Goal: Transaction & Acquisition: Purchase product/service

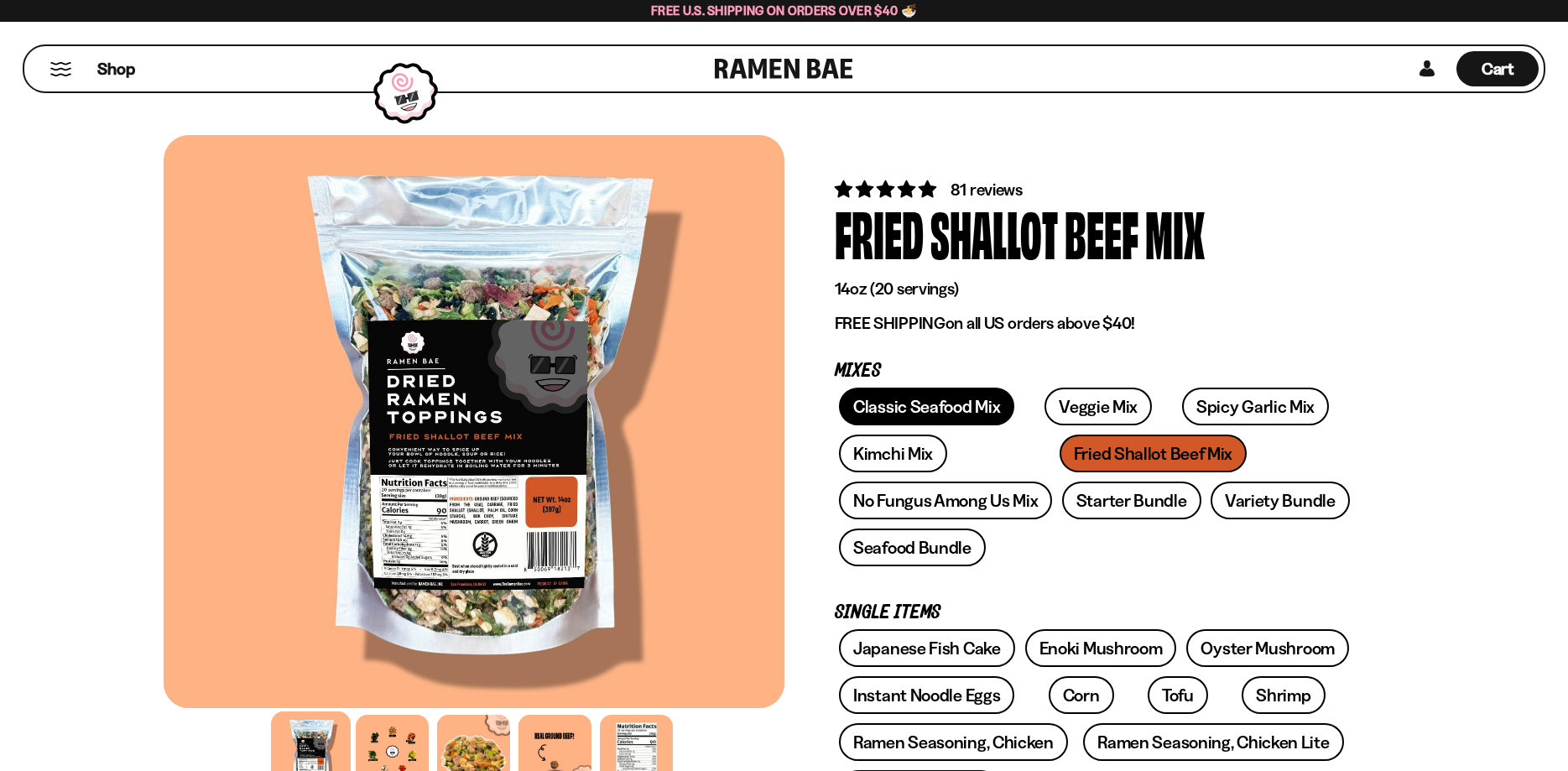
click at [922, 402] on link "Classic Seafood Mix" at bounding box center [926, 406] width 176 height 37
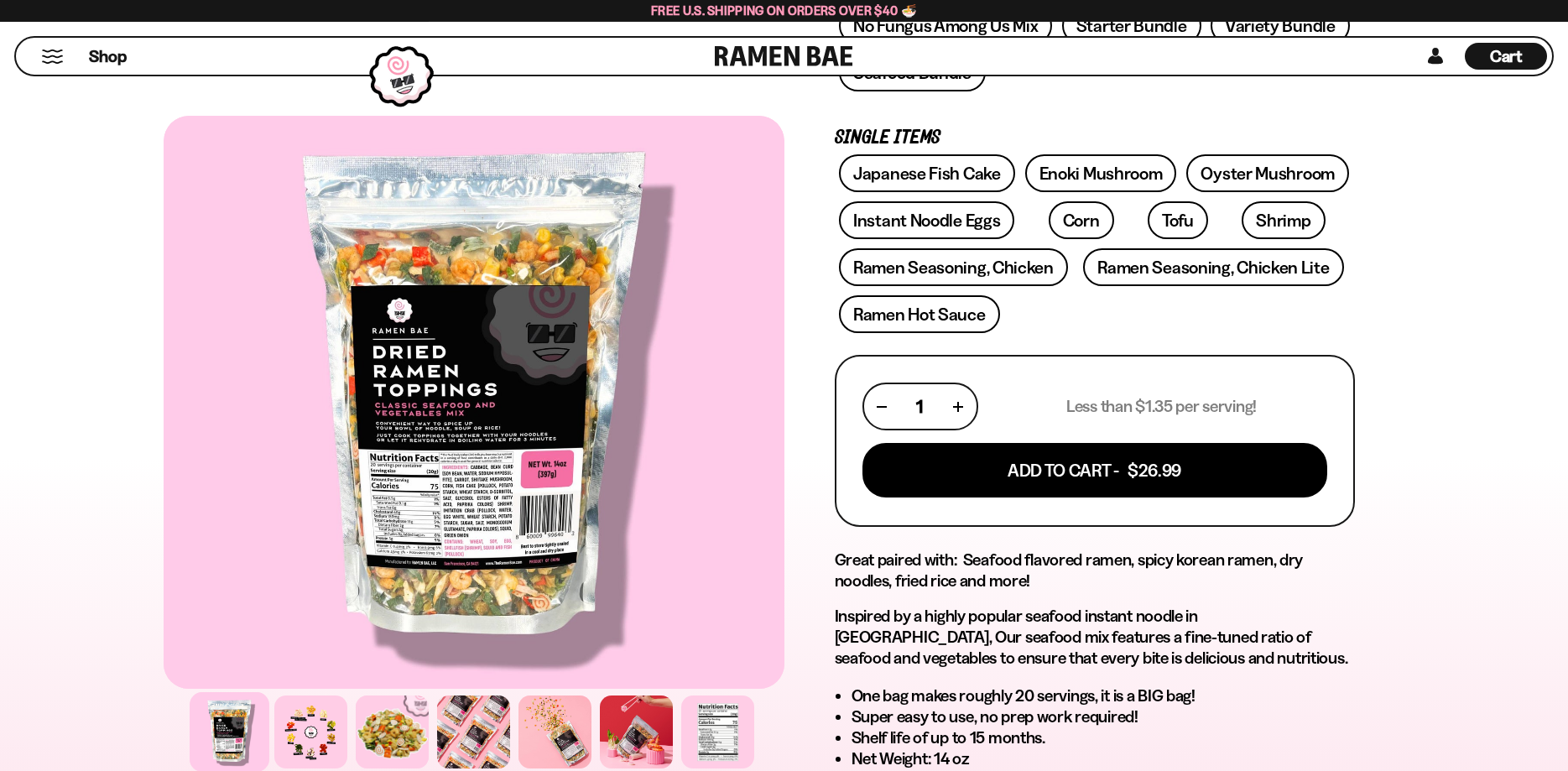
scroll to position [428, 0]
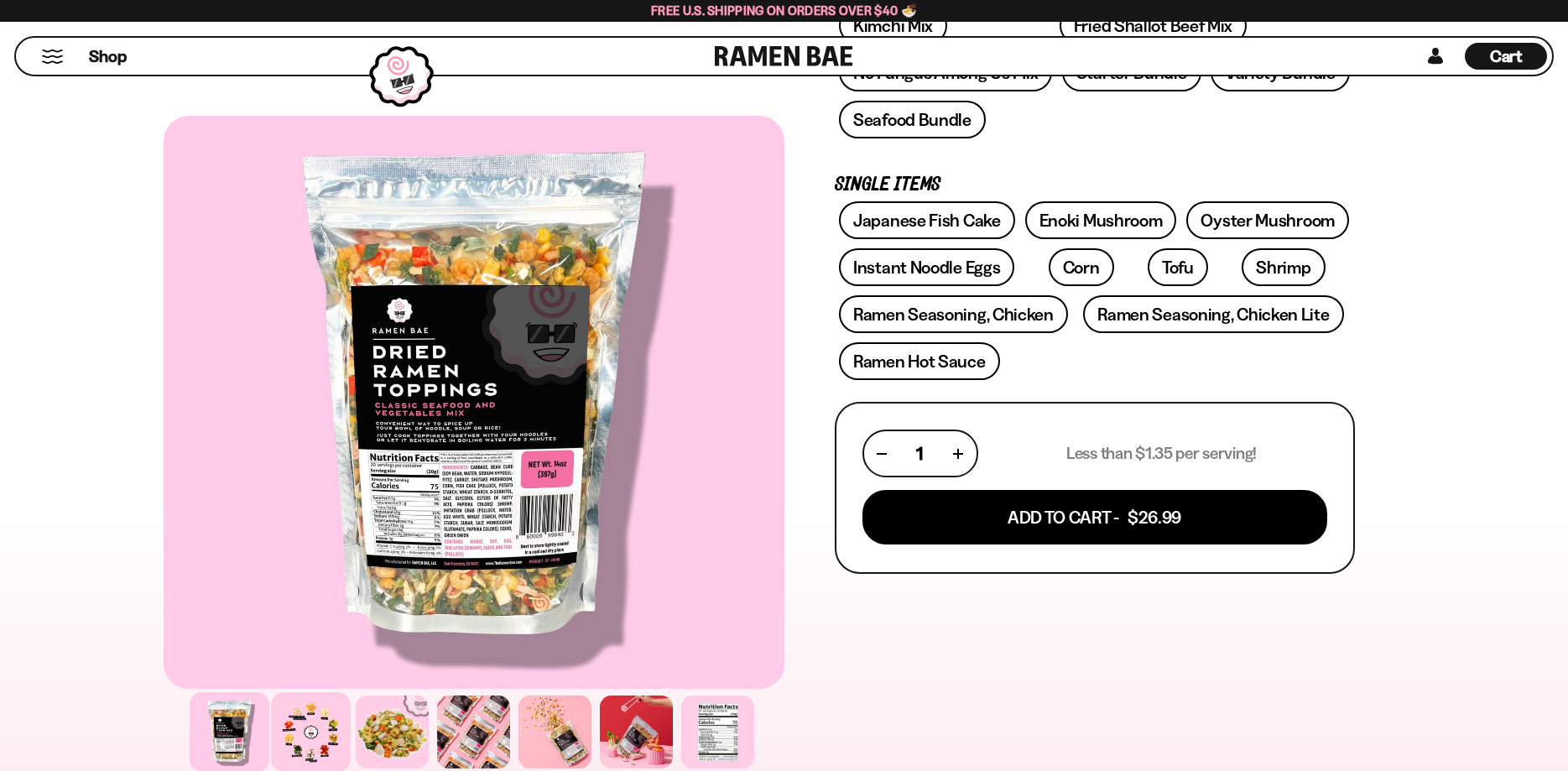
click at [297, 738] on div at bounding box center [310, 732] width 80 height 80
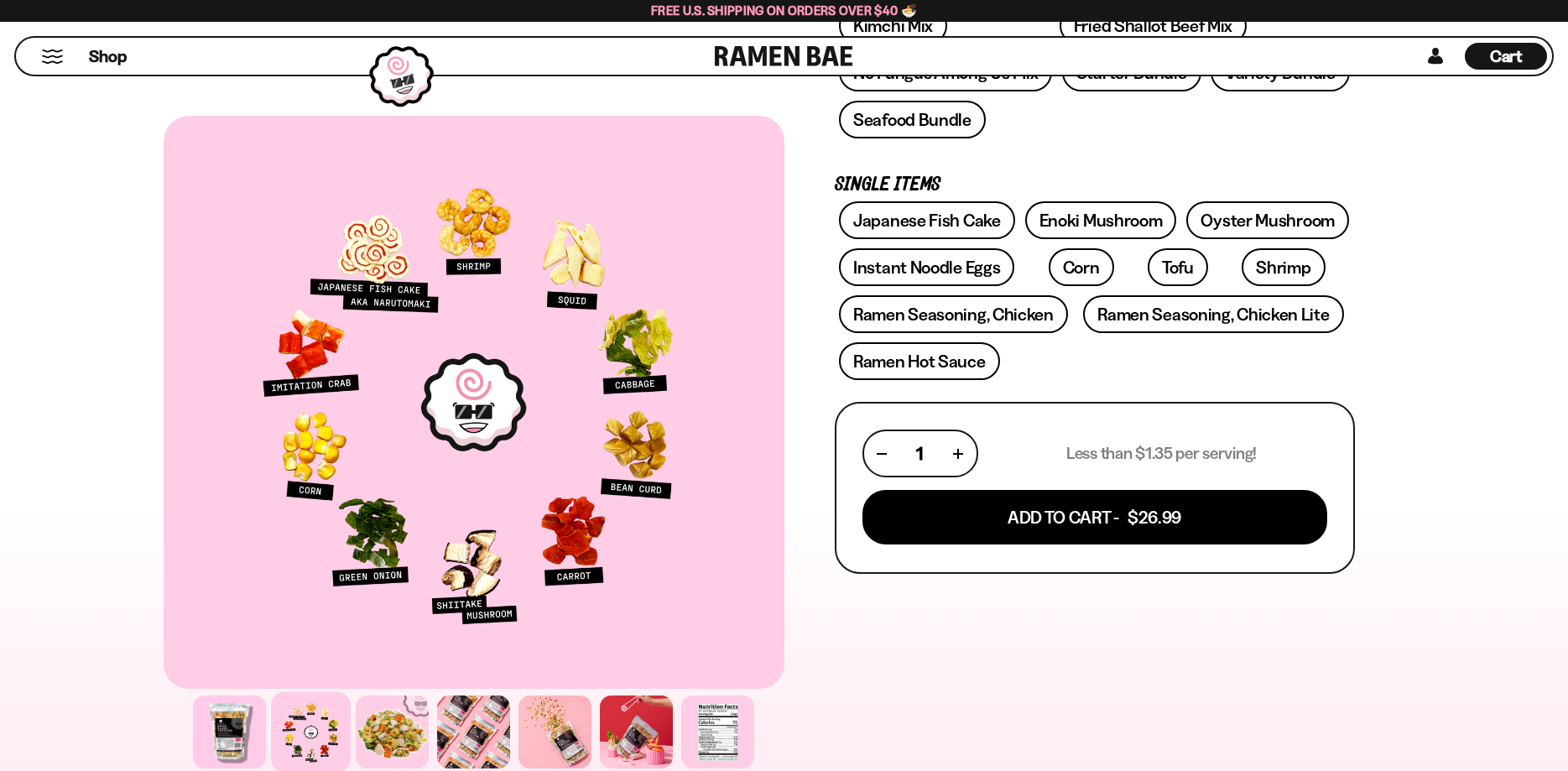
click at [326, 730] on div at bounding box center [310, 732] width 80 height 80
click at [416, 735] on div at bounding box center [392, 732] width 80 height 80
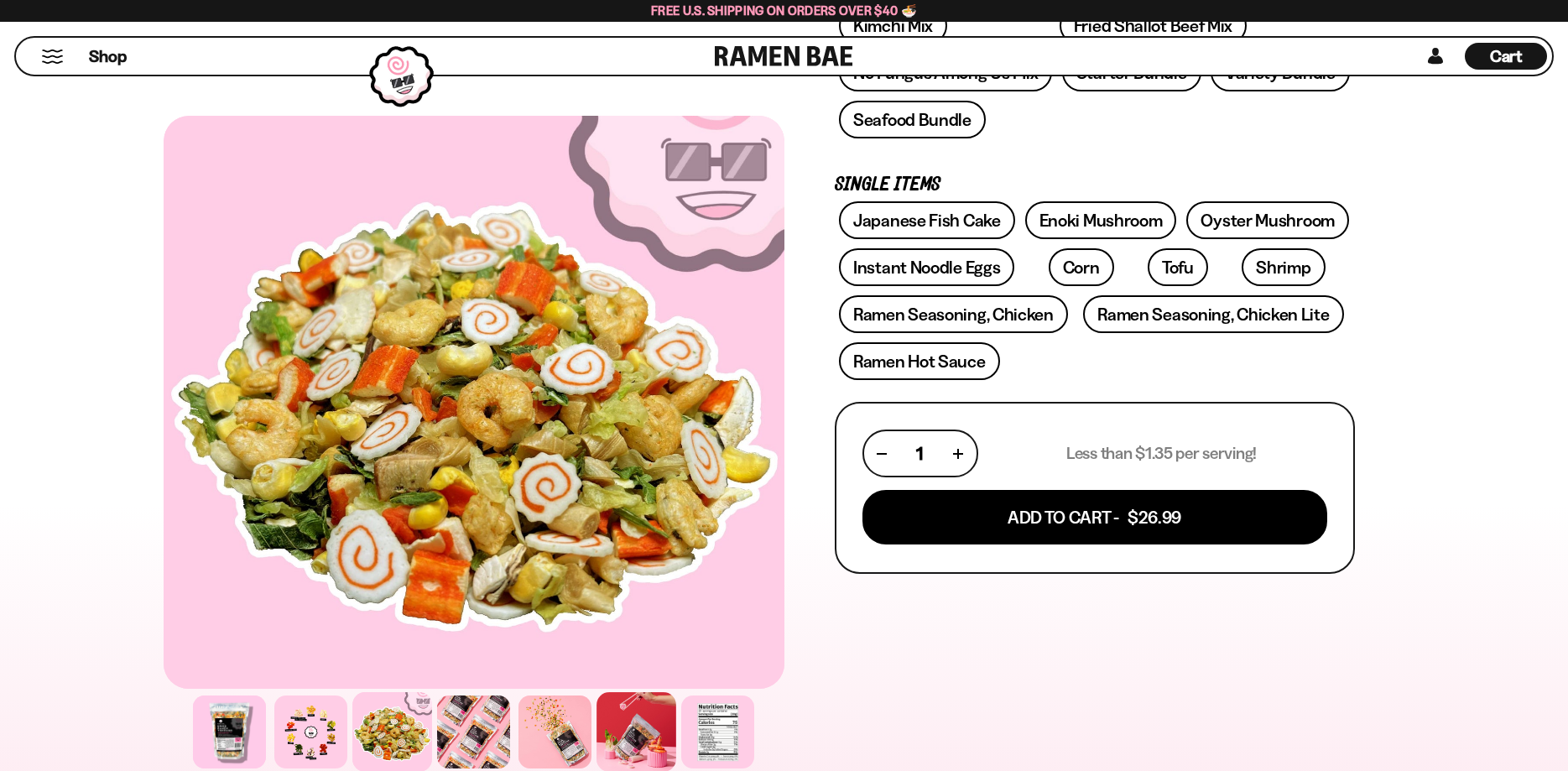
click at [617, 748] on div at bounding box center [635, 732] width 80 height 80
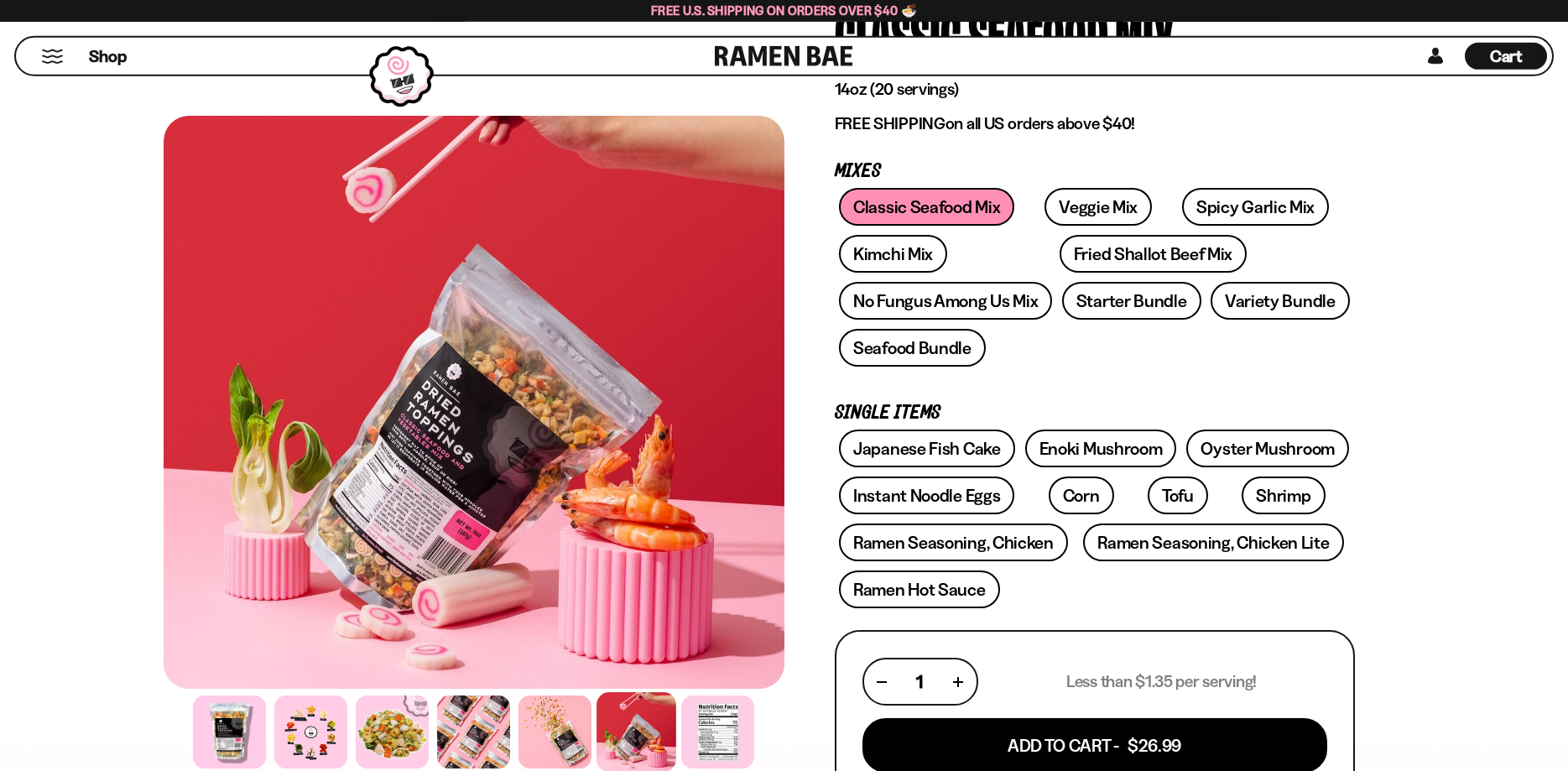
scroll to position [171, 0]
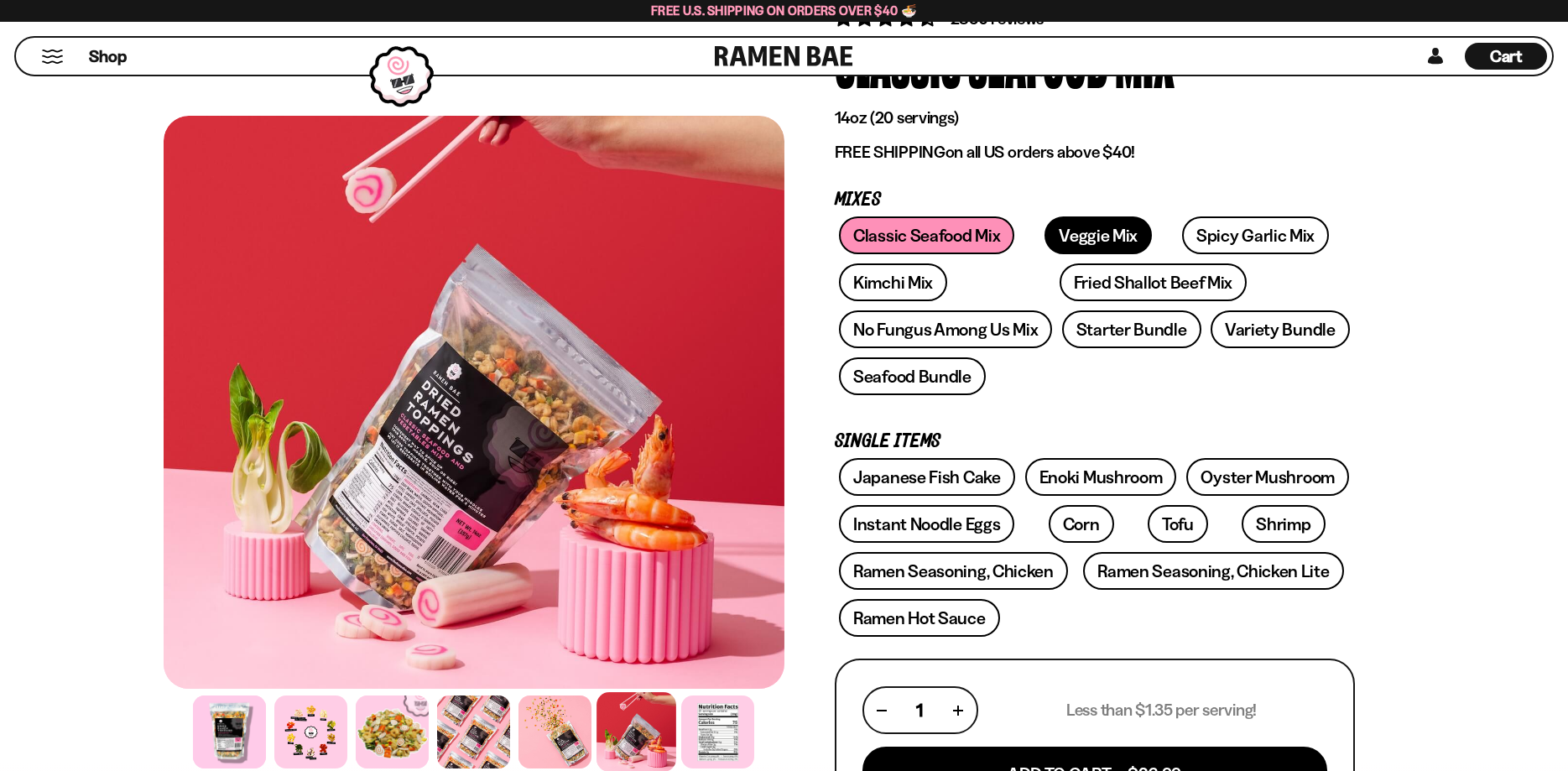
click at [1096, 231] on link "Veggie Mix" at bounding box center [1098, 234] width 107 height 37
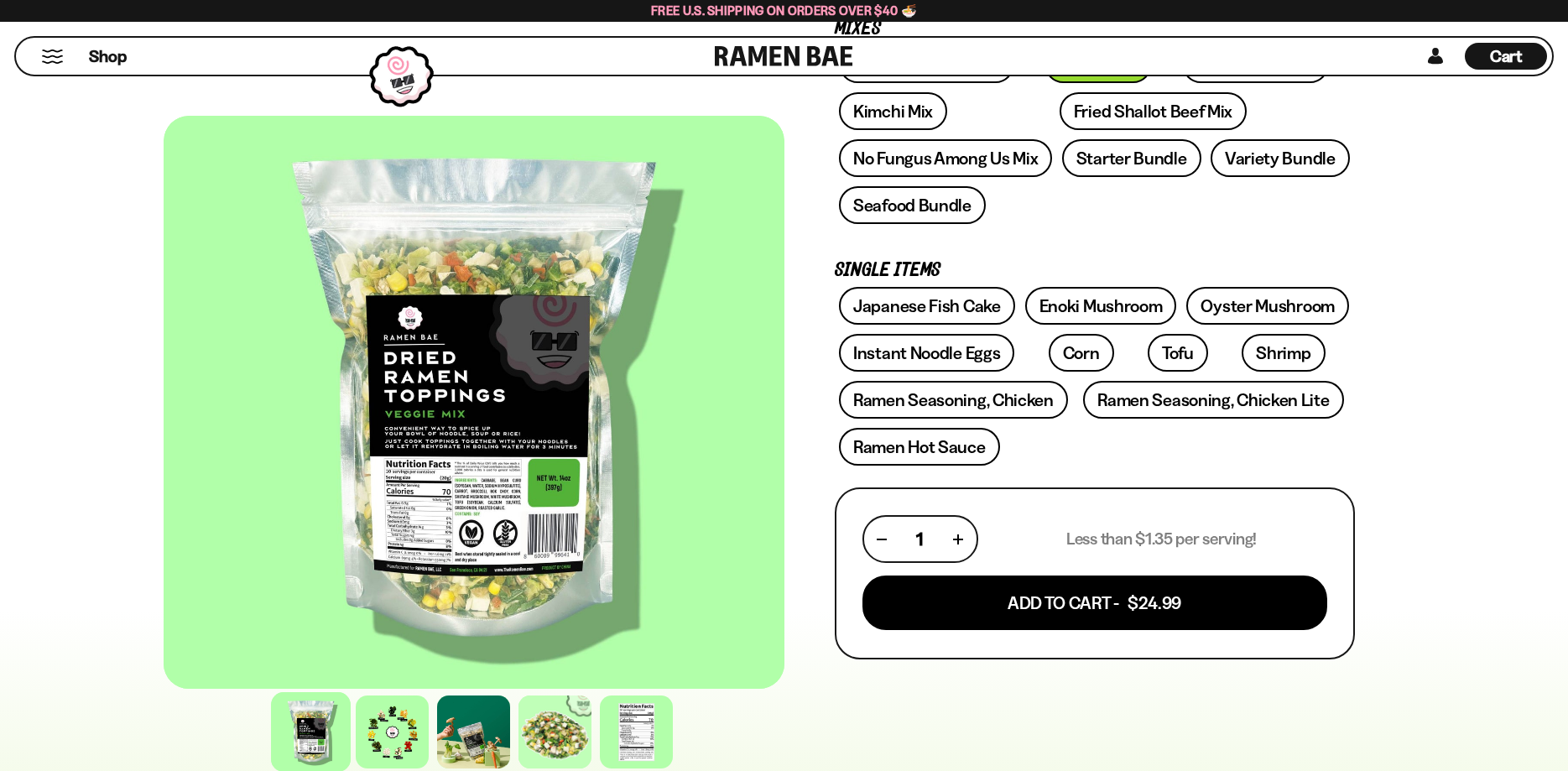
scroll to position [428, 0]
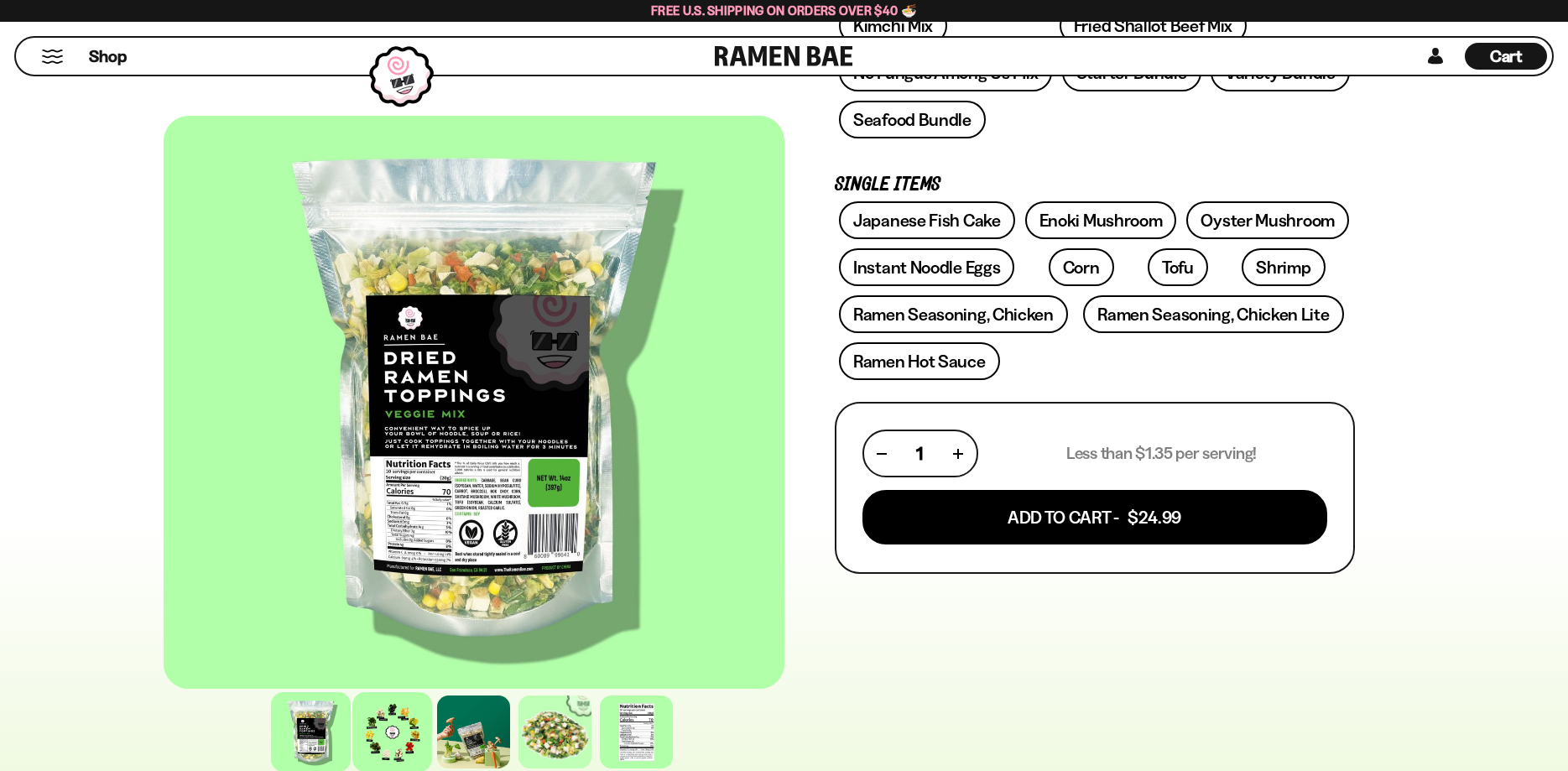
click at [394, 743] on div at bounding box center [392, 732] width 80 height 80
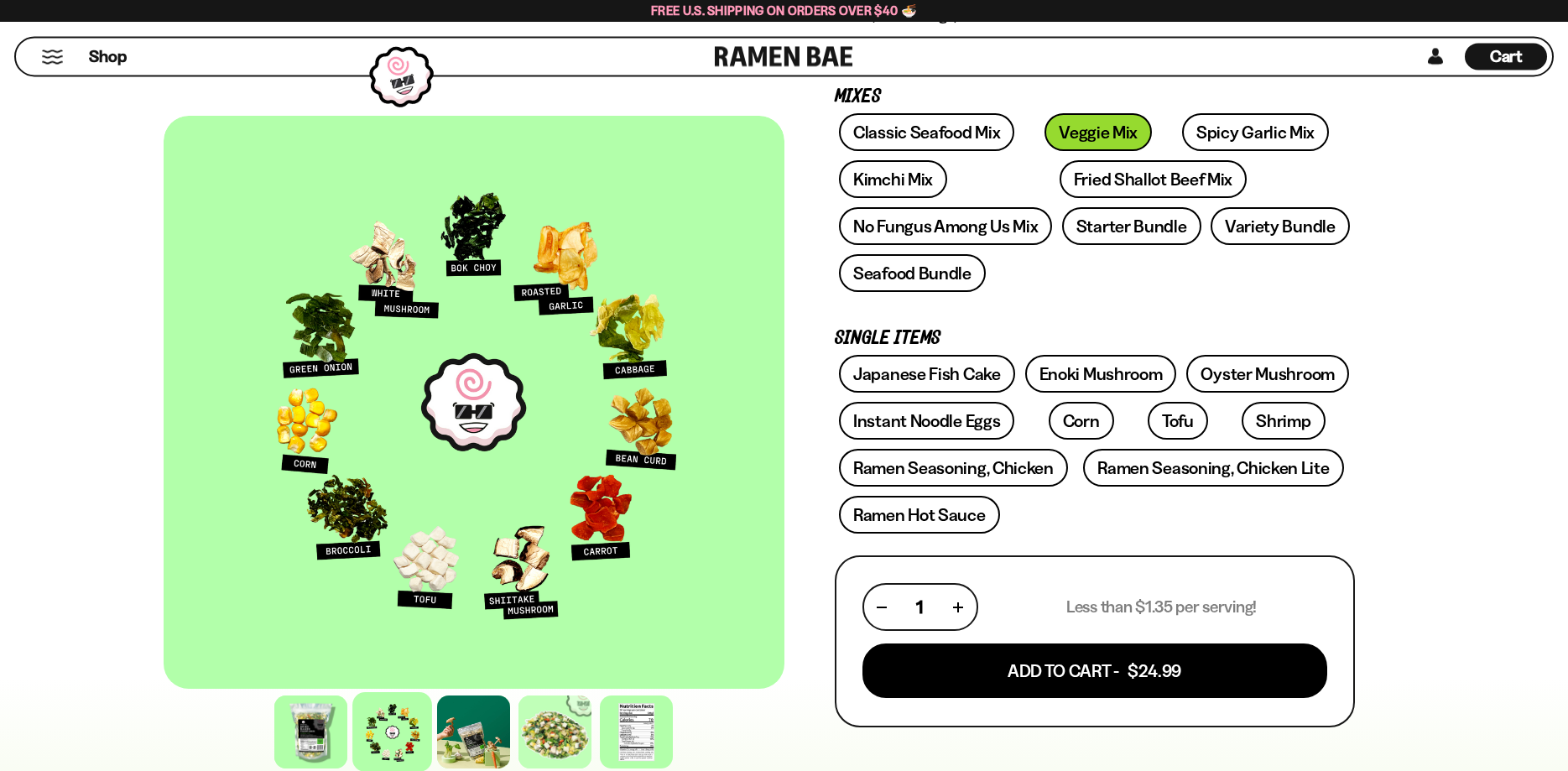
scroll to position [256, 0]
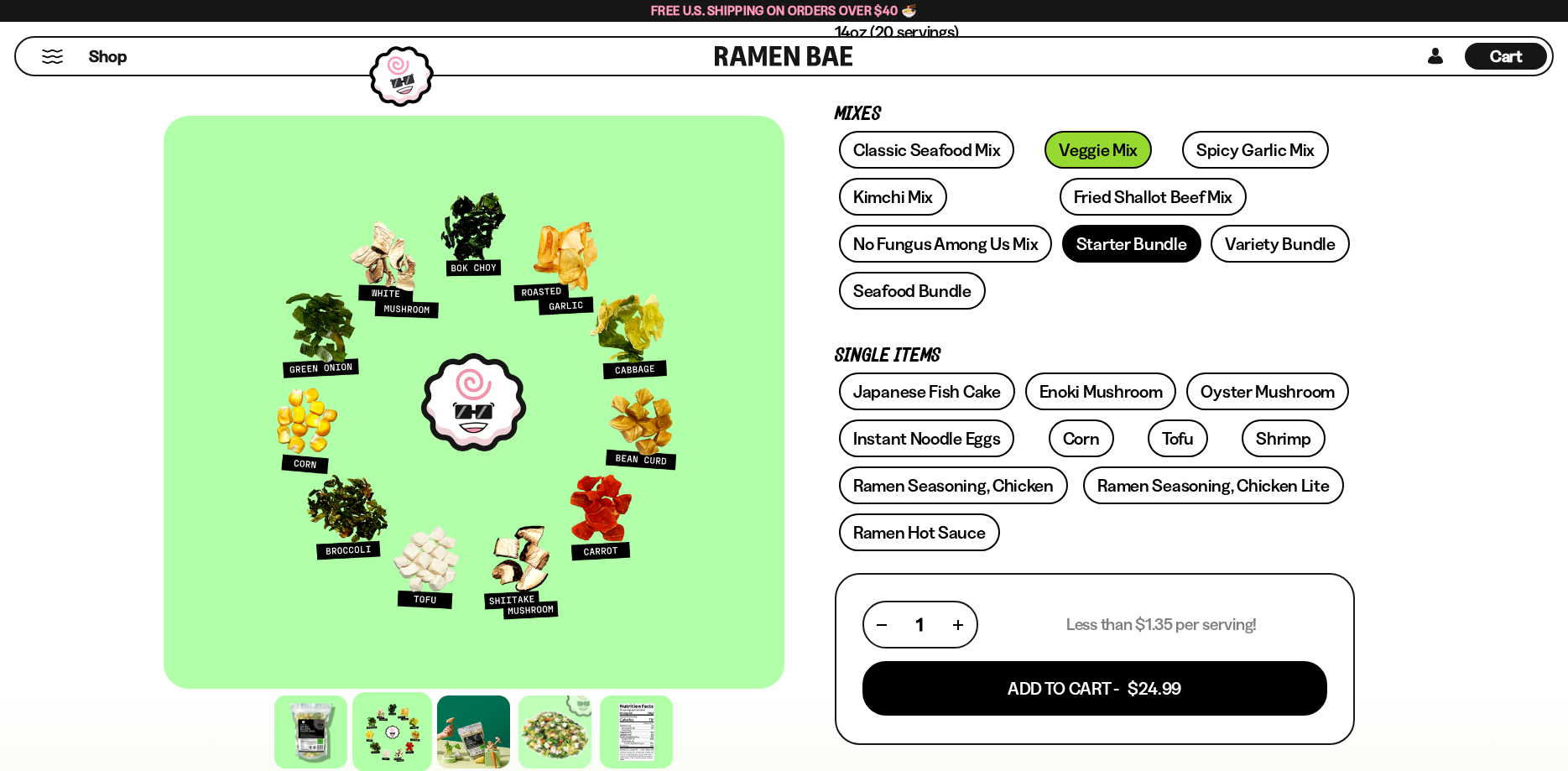
click at [1129, 243] on link "Starter Bundle" at bounding box center [1131, 243] width 139 height 37
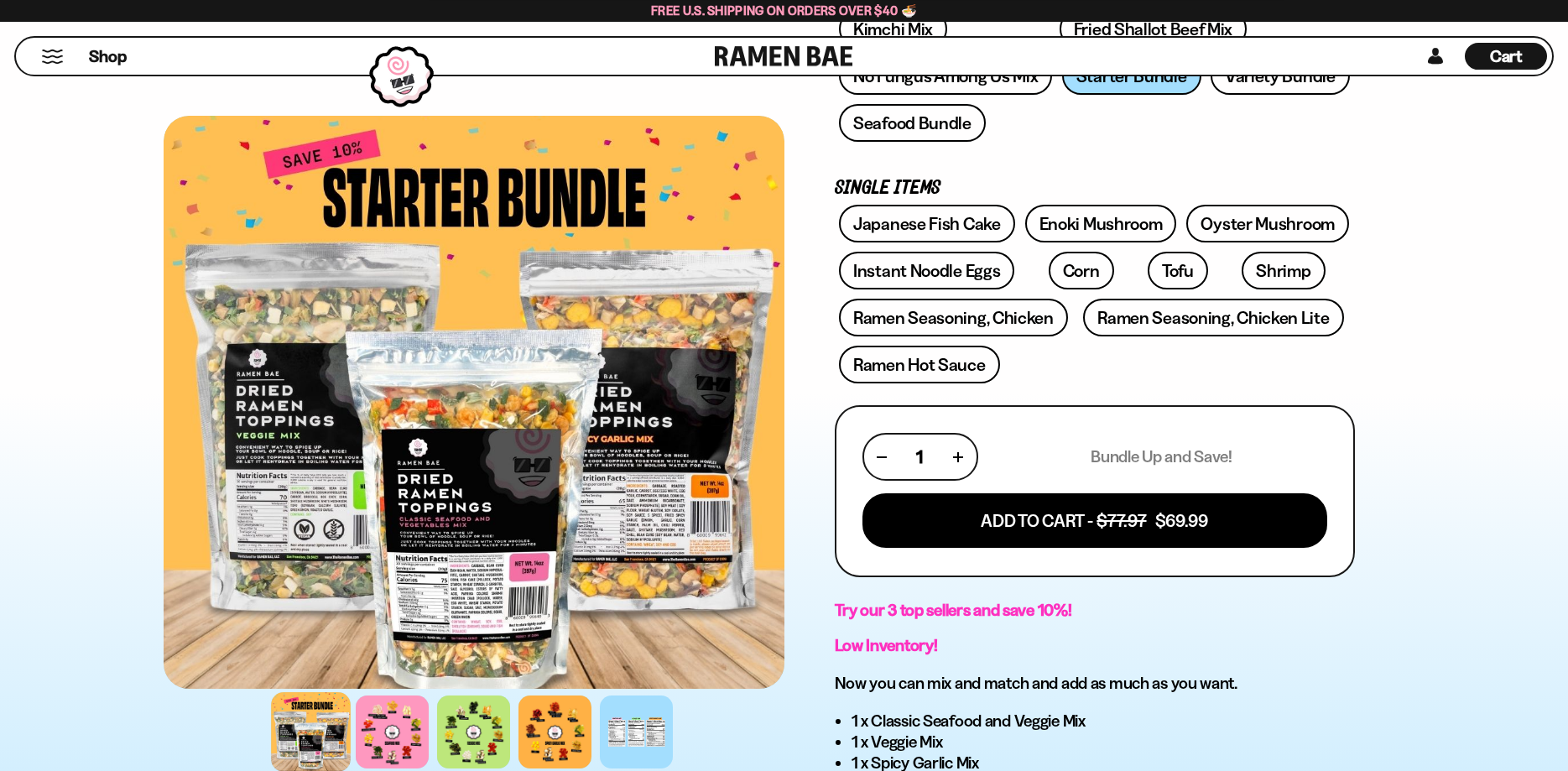
scroll to position [428, 0]
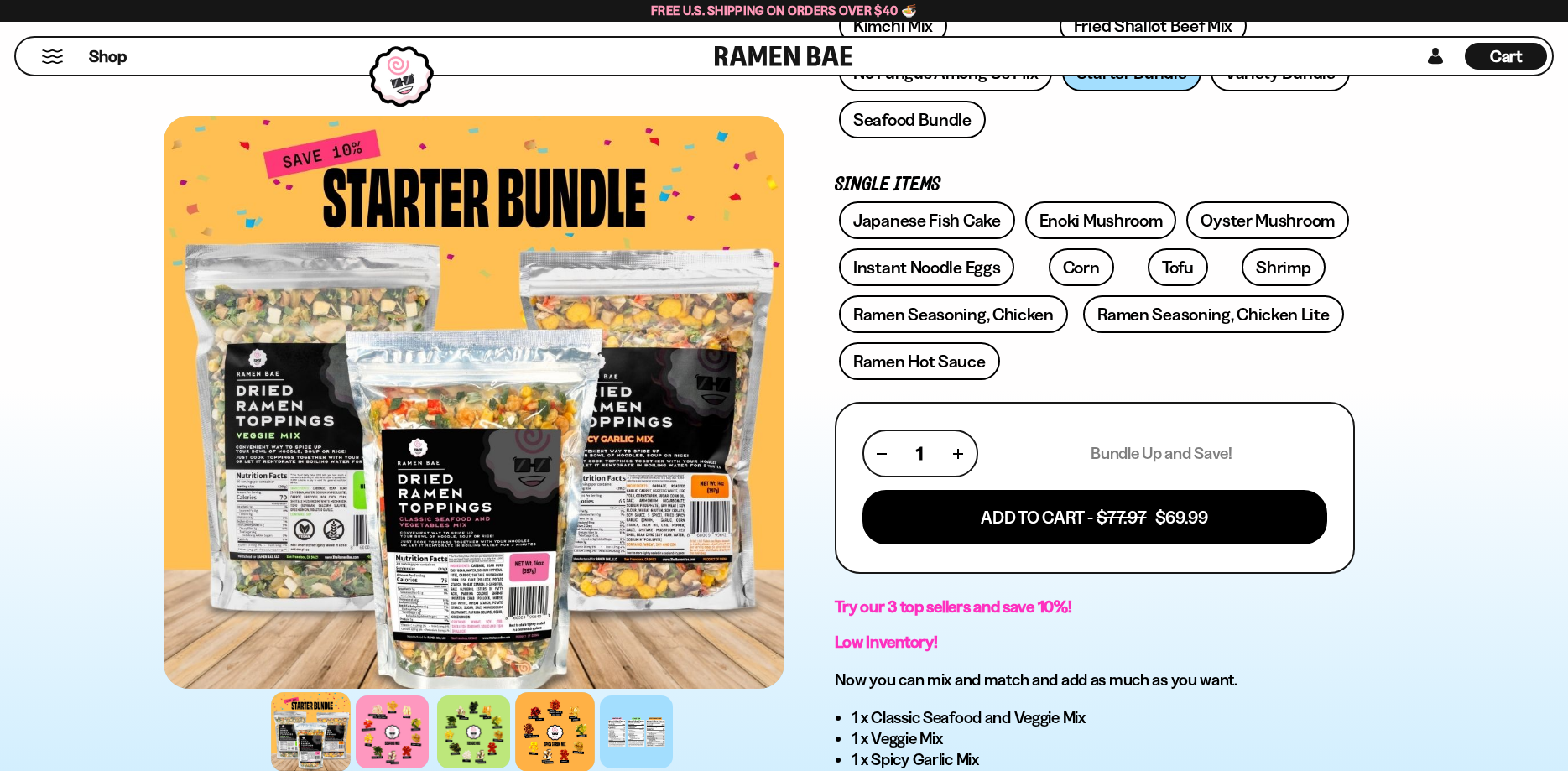
click at [540, 735] on div at bounding box center [555, 732] width 80 height 80
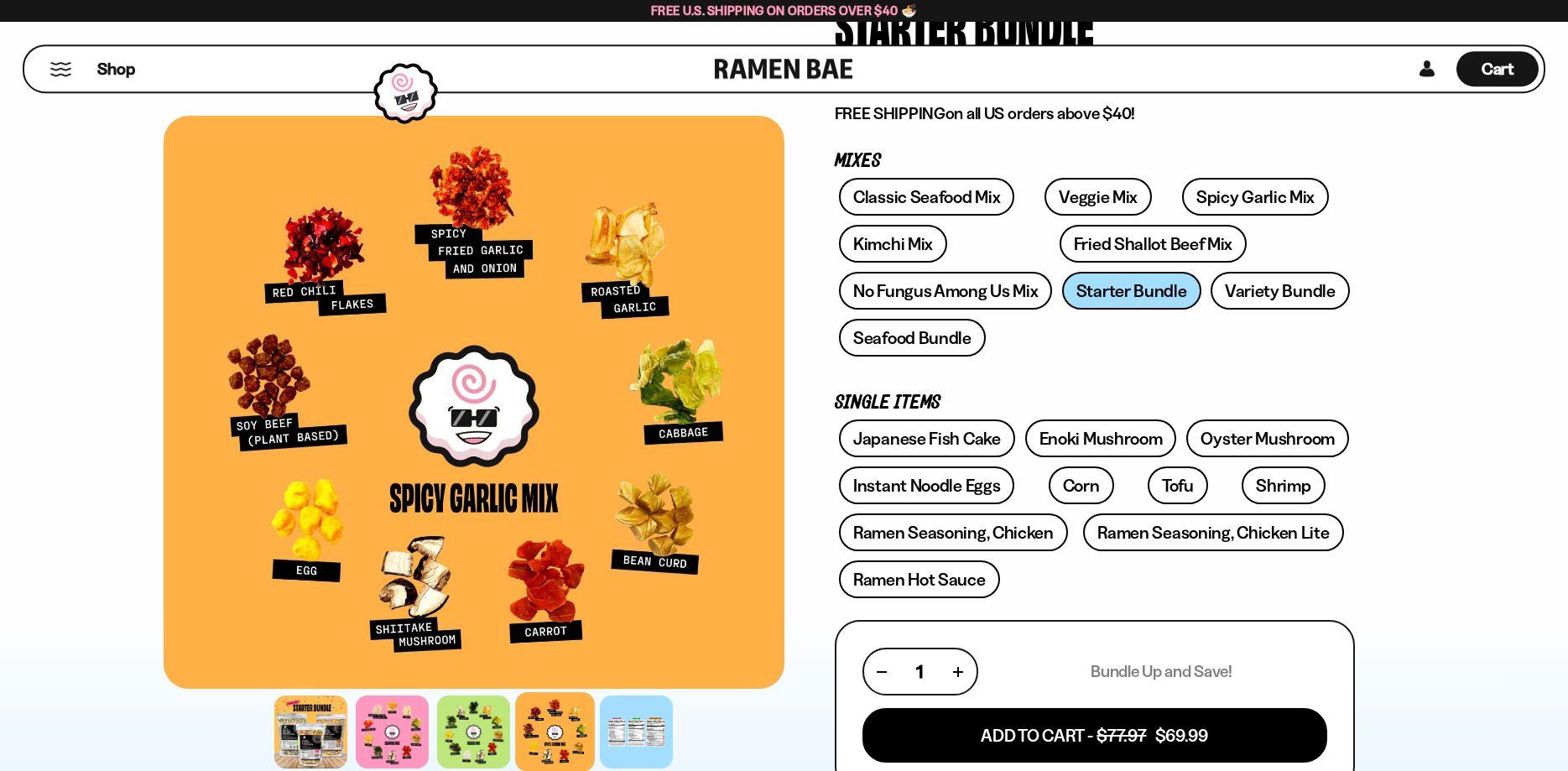
scroll to position [85, 0]
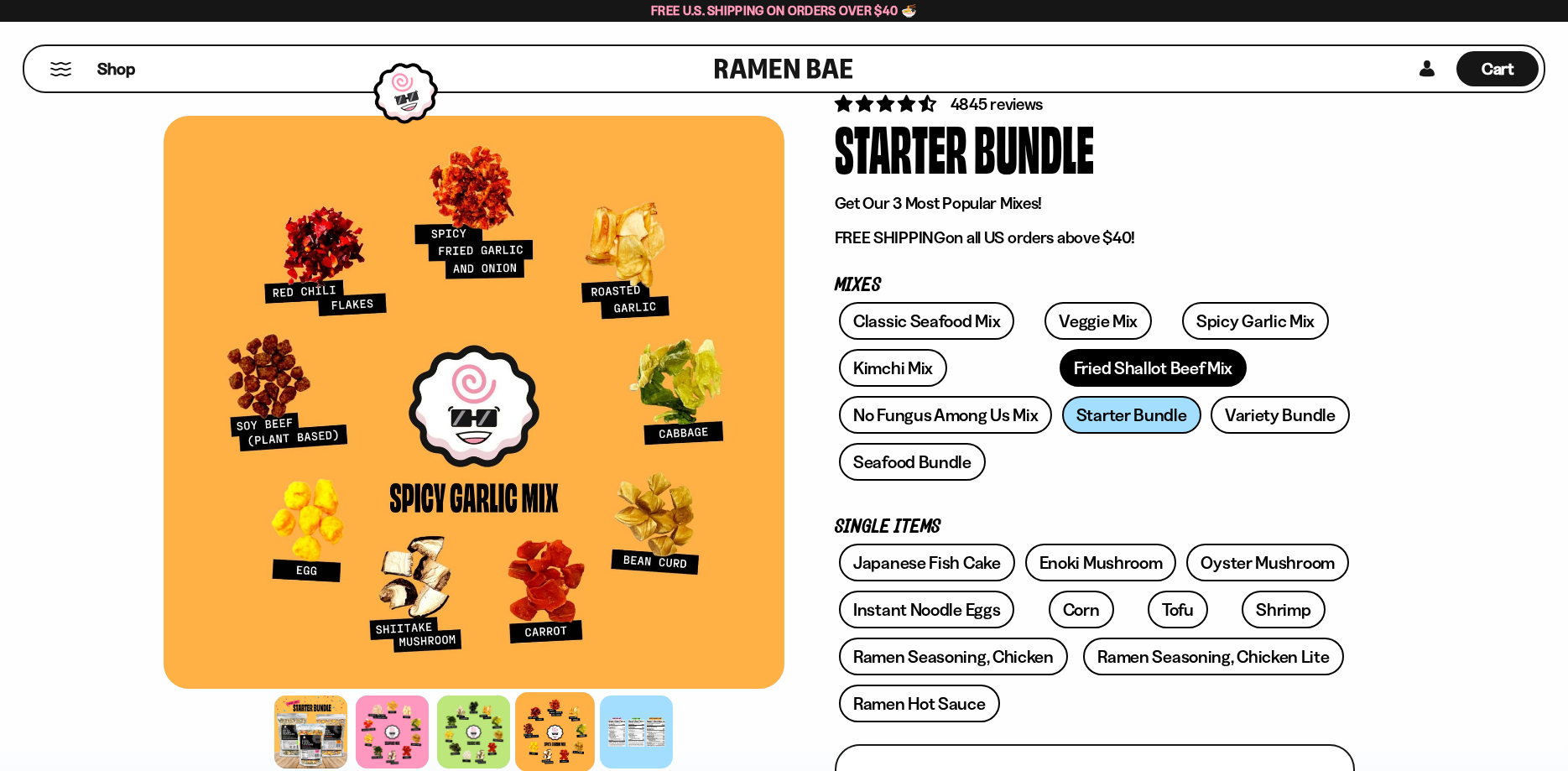
click at [1059, 368] on link "Fried Shallot Beef Mix" at bounding box center [1152, 368] width 187 height 37
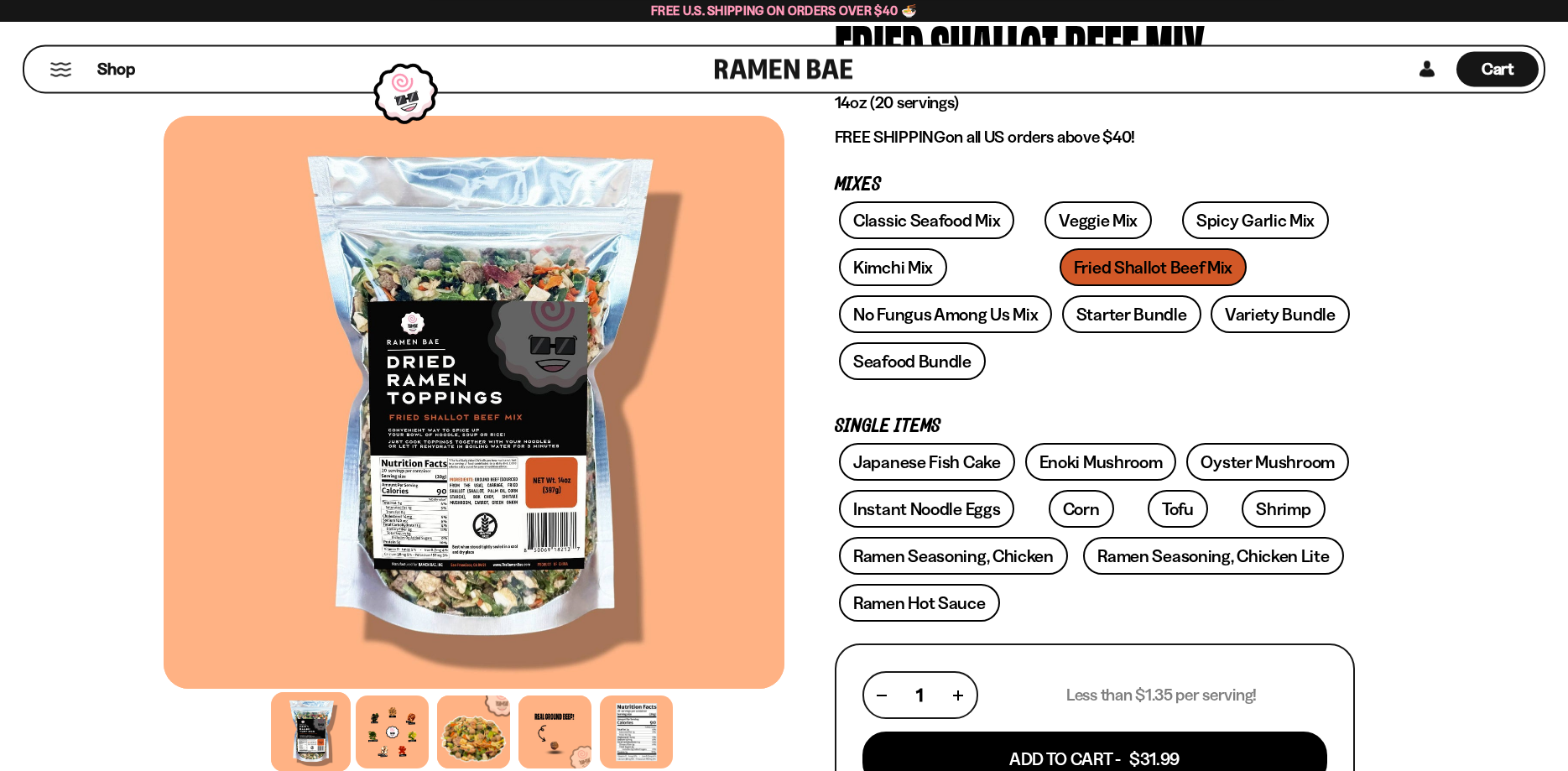
scroll to position [256, 0]
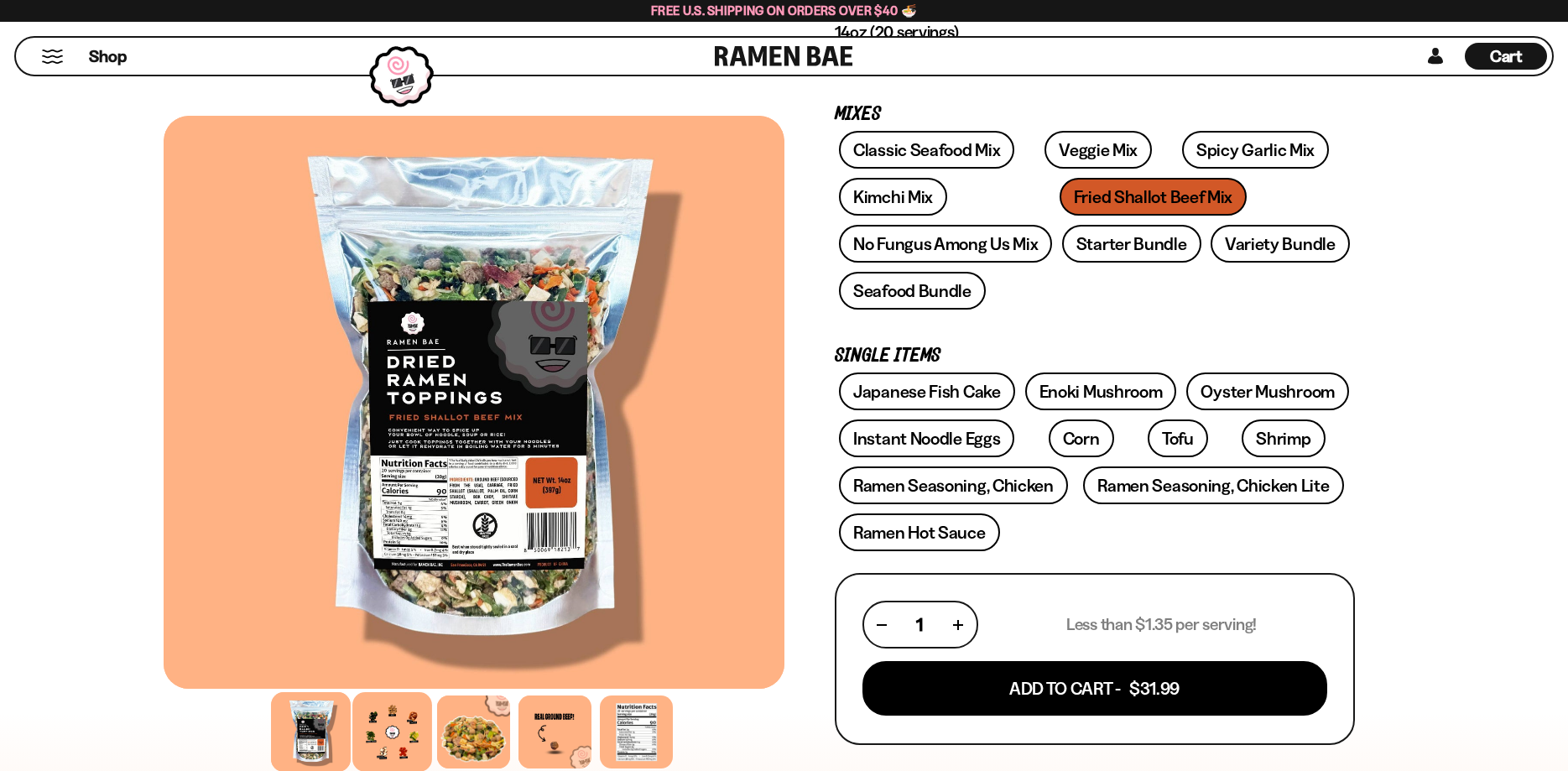
click at [379, 748] on div at bounding box center [392, 732] width 80 height 80
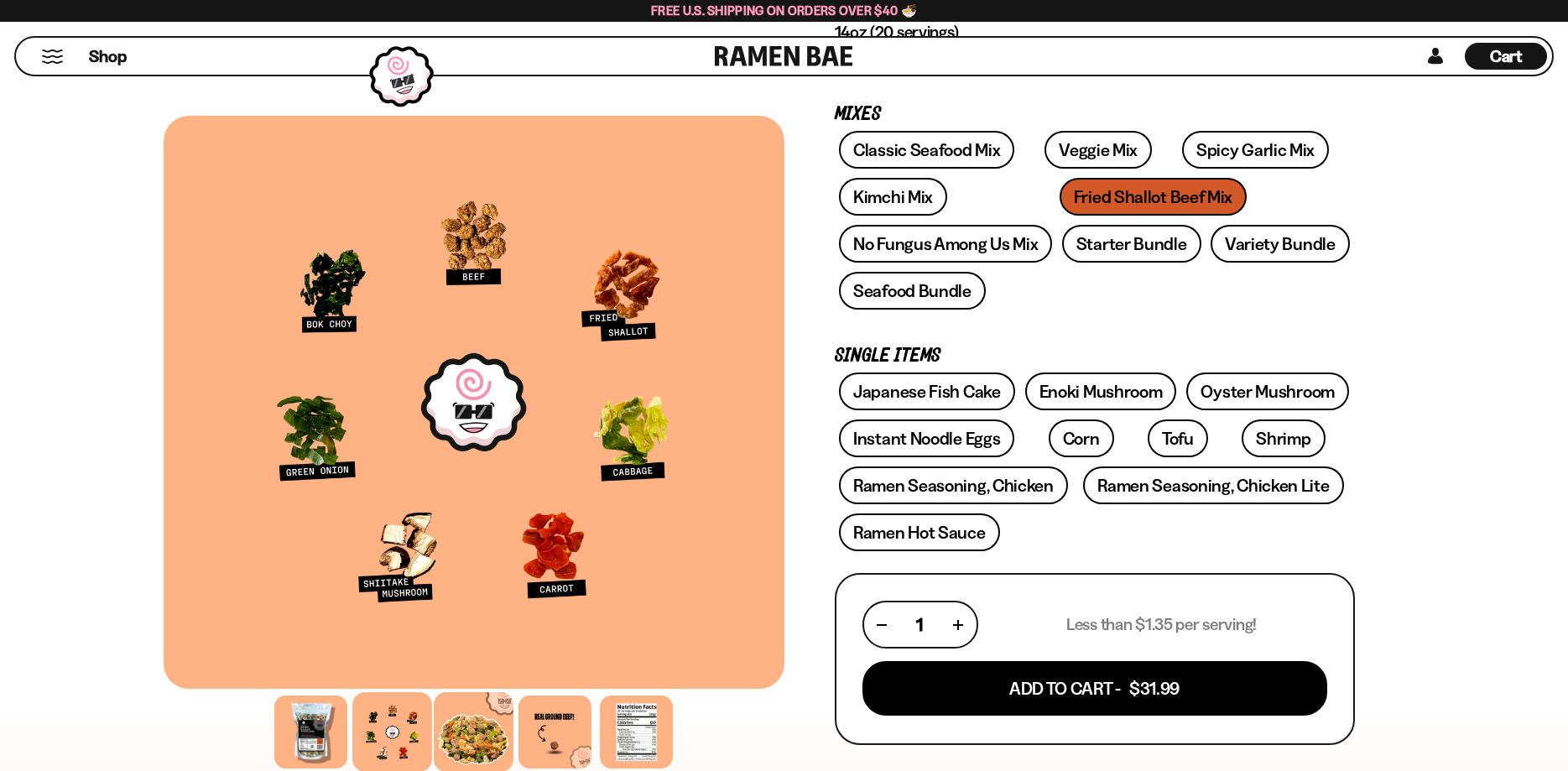
click at [461, 742] on div at bounding box center [473, 732] width 80 height 80
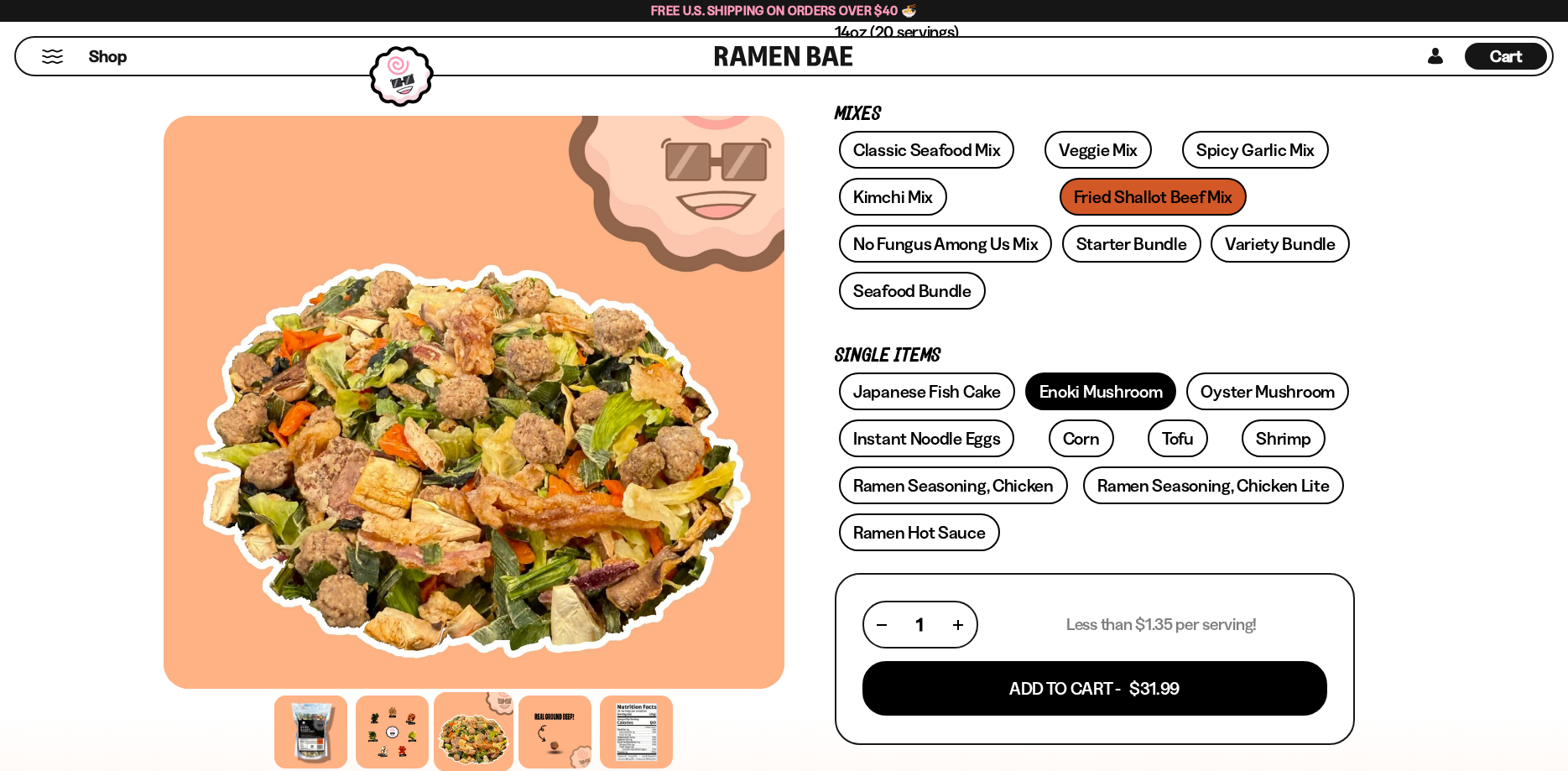
click at [1096, 403] on link "Enoki Mushroom" at bounding box center [1101, 391] width 152 height 37
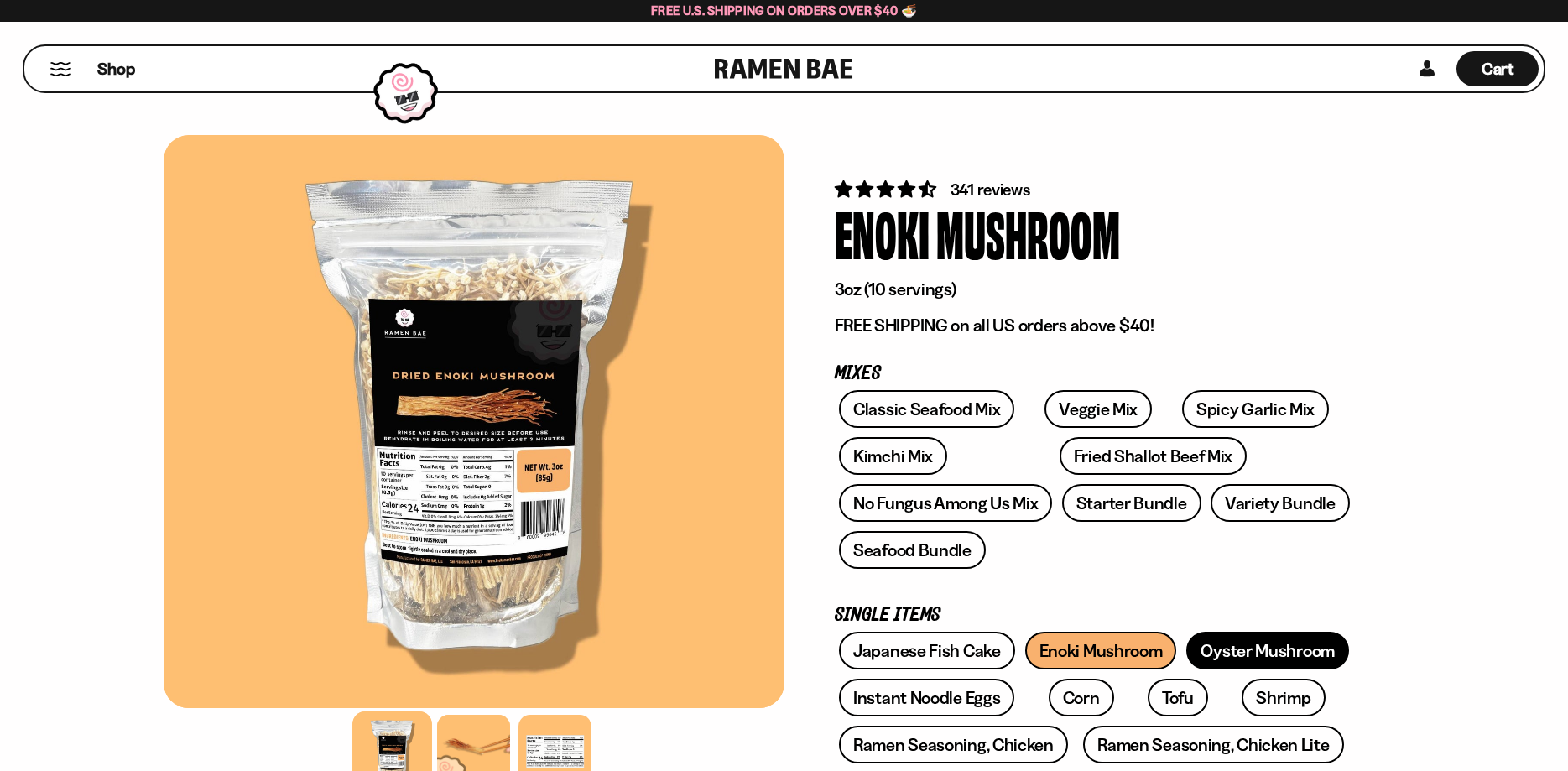
click at [1257, 656] on link "Oyster Mushroom" at bounding box center [1268, 650] width 163 height 37
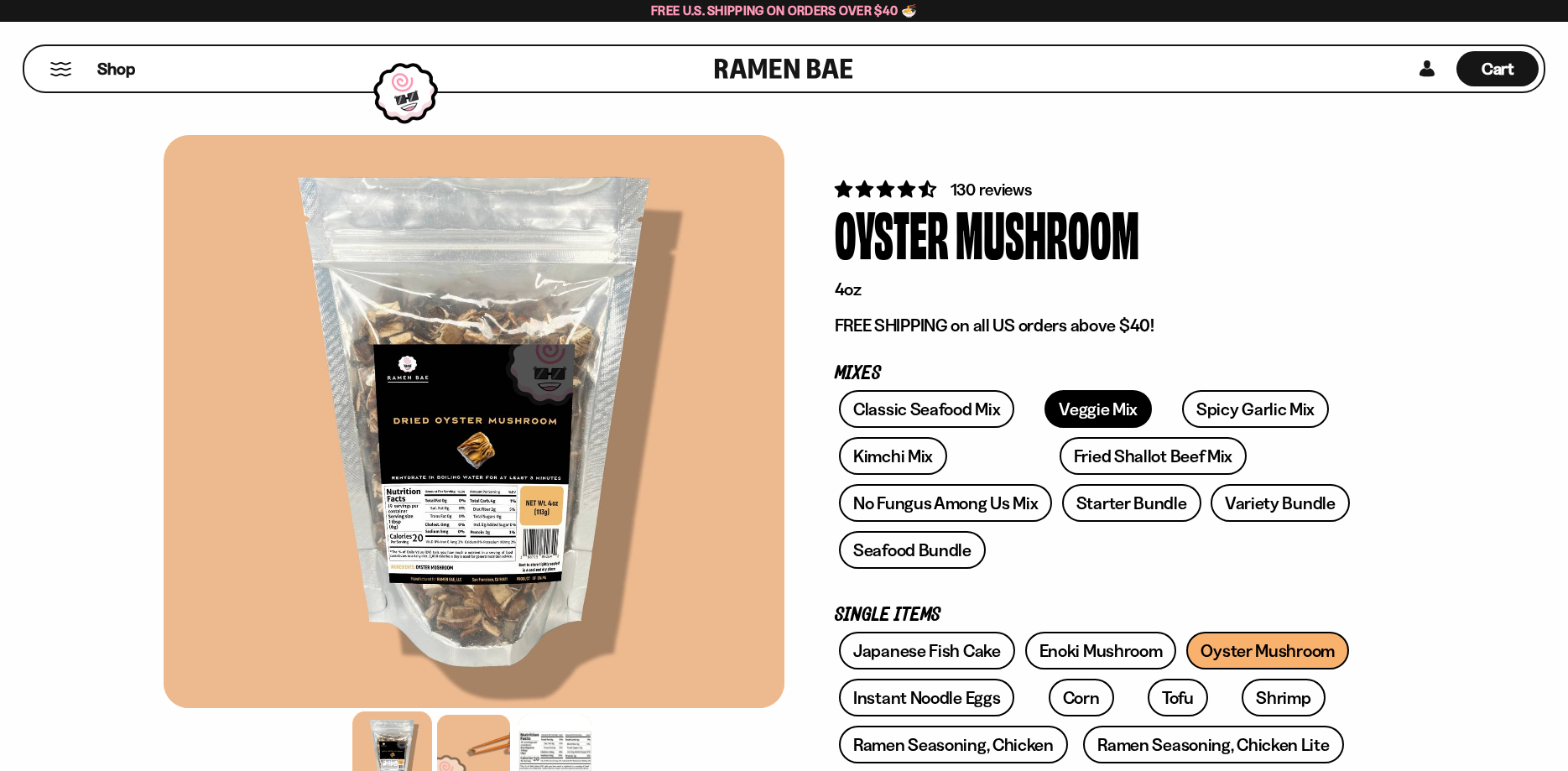
click at [1072, 409] on link "Veggie Mix" at bounding box center [1098, 408] width 107 height 37
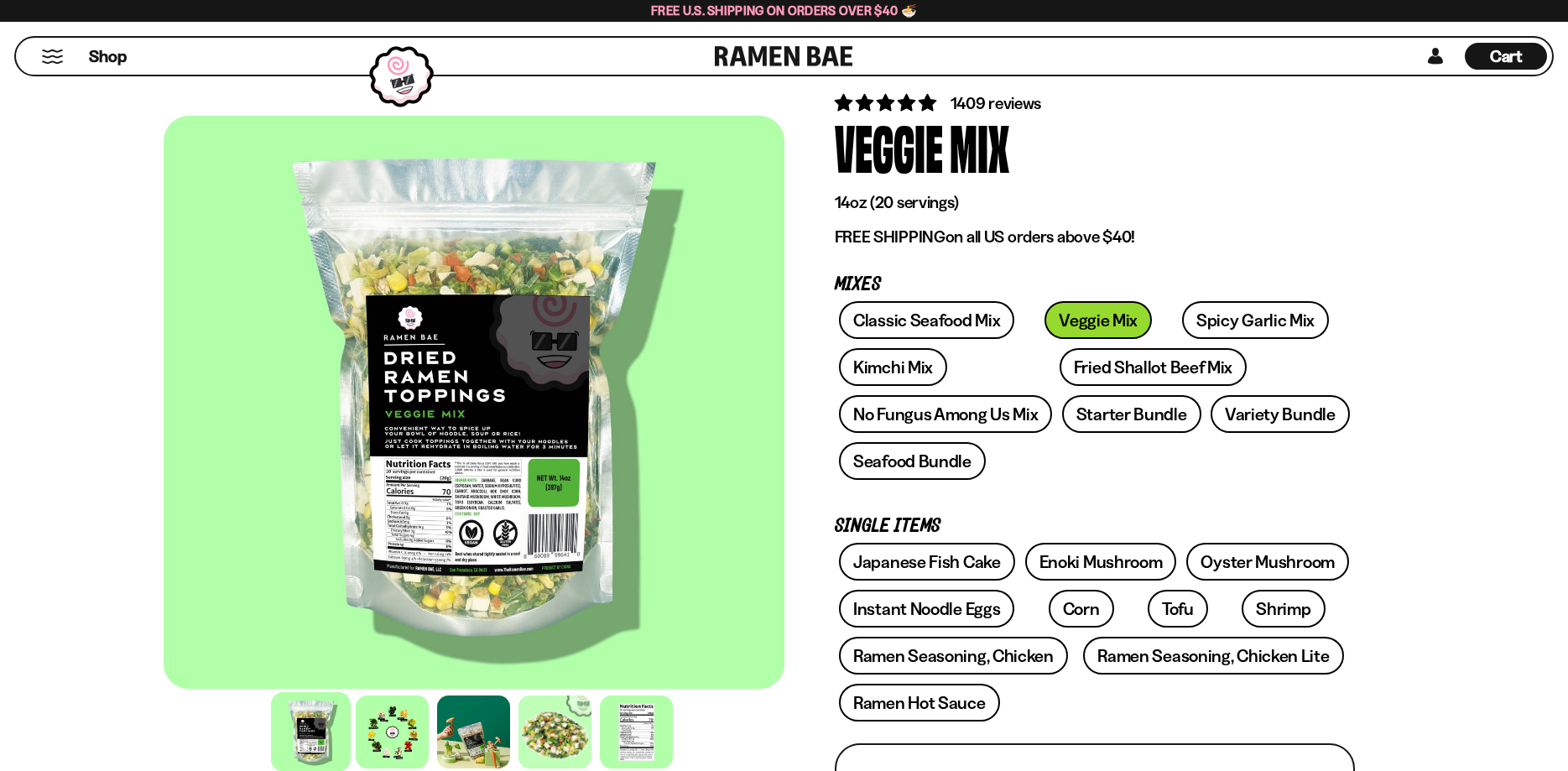
scroll to position [85, 0]
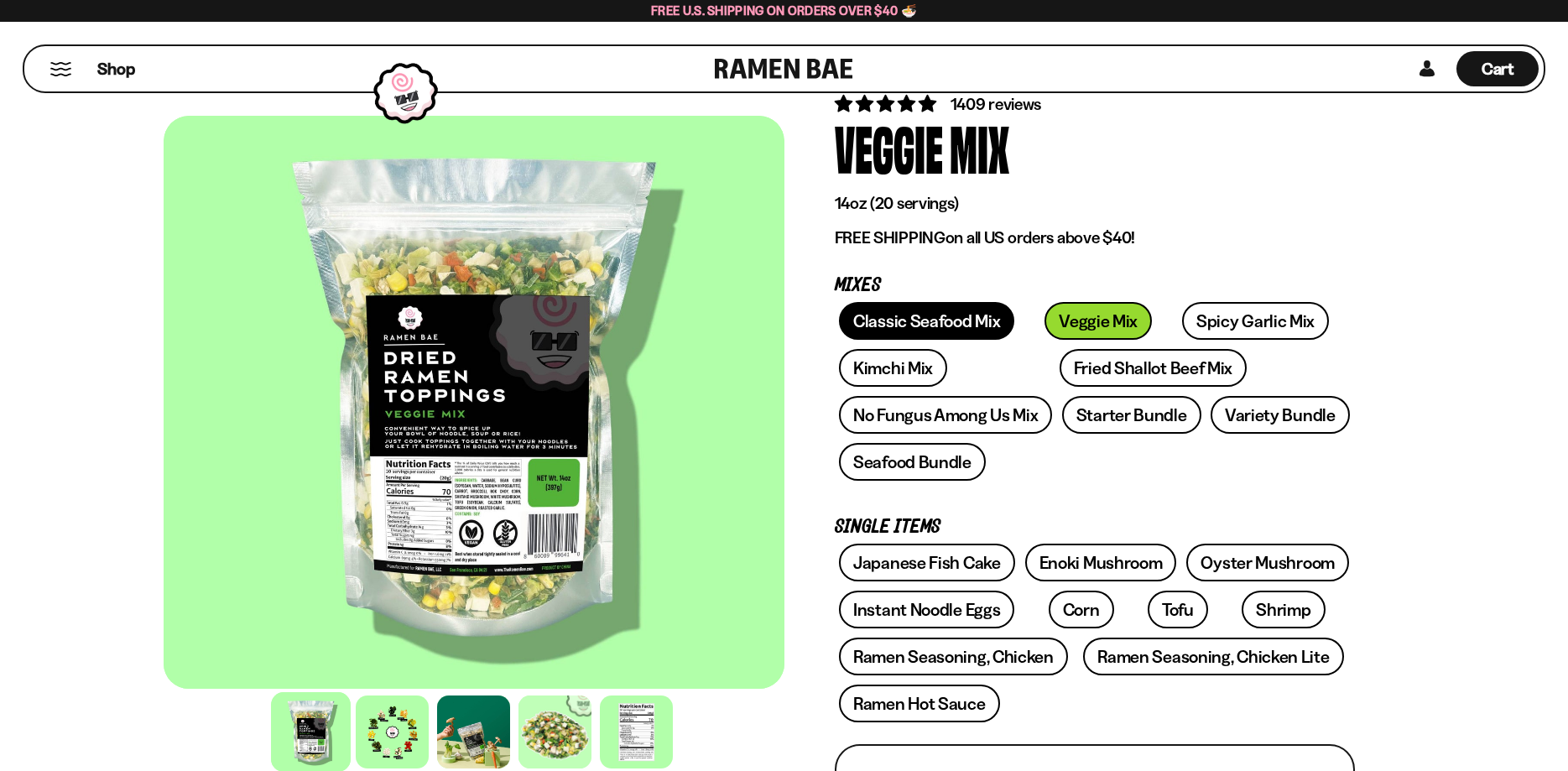
click at [921, 325] on link "Classic Seafood Mix" at bounding box center [926, 321] width 176 height 37
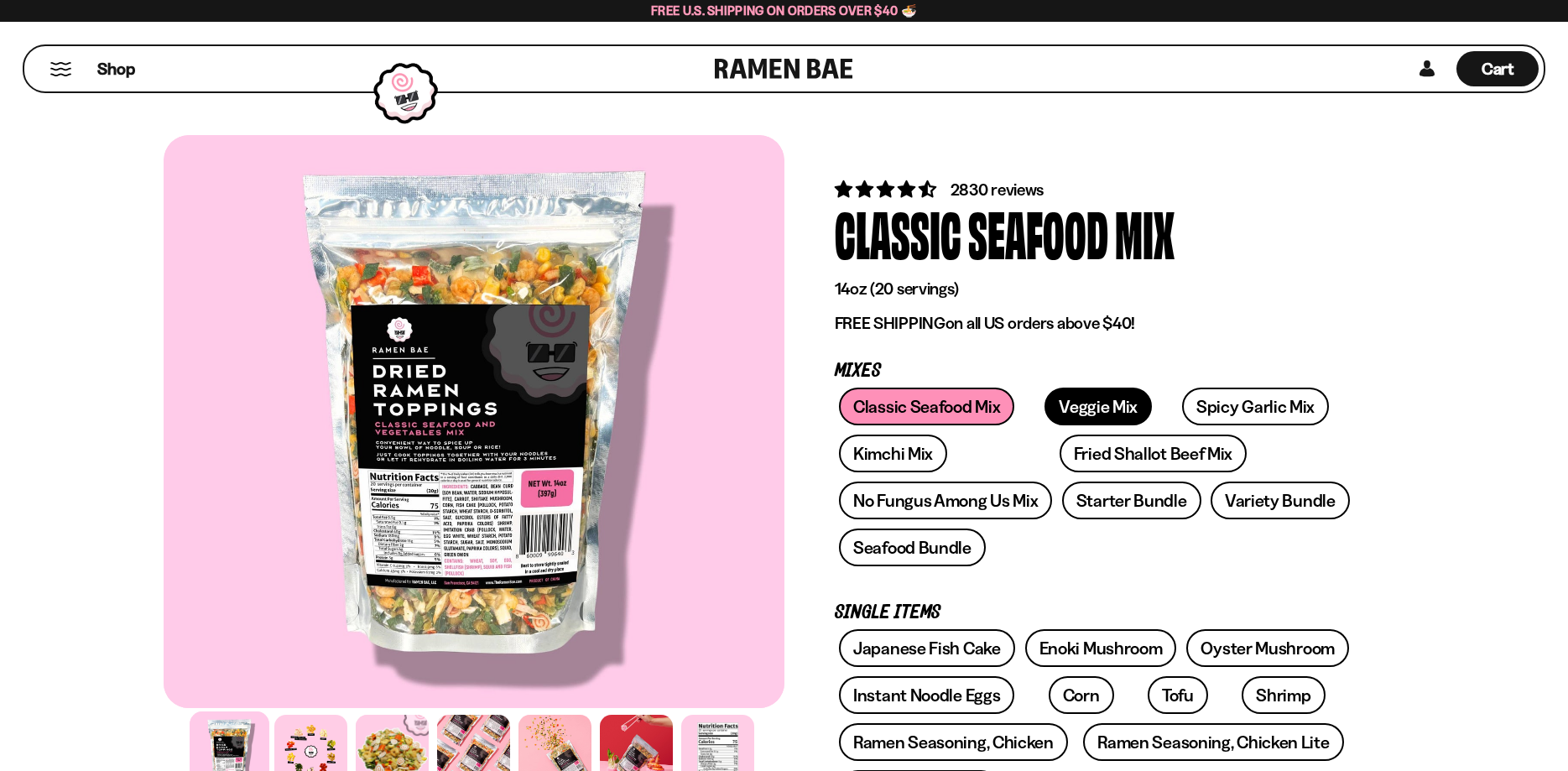
click at [1080, 414] on link "Veggie Mix" at bounding box center [1098, 406] width 107 height 37
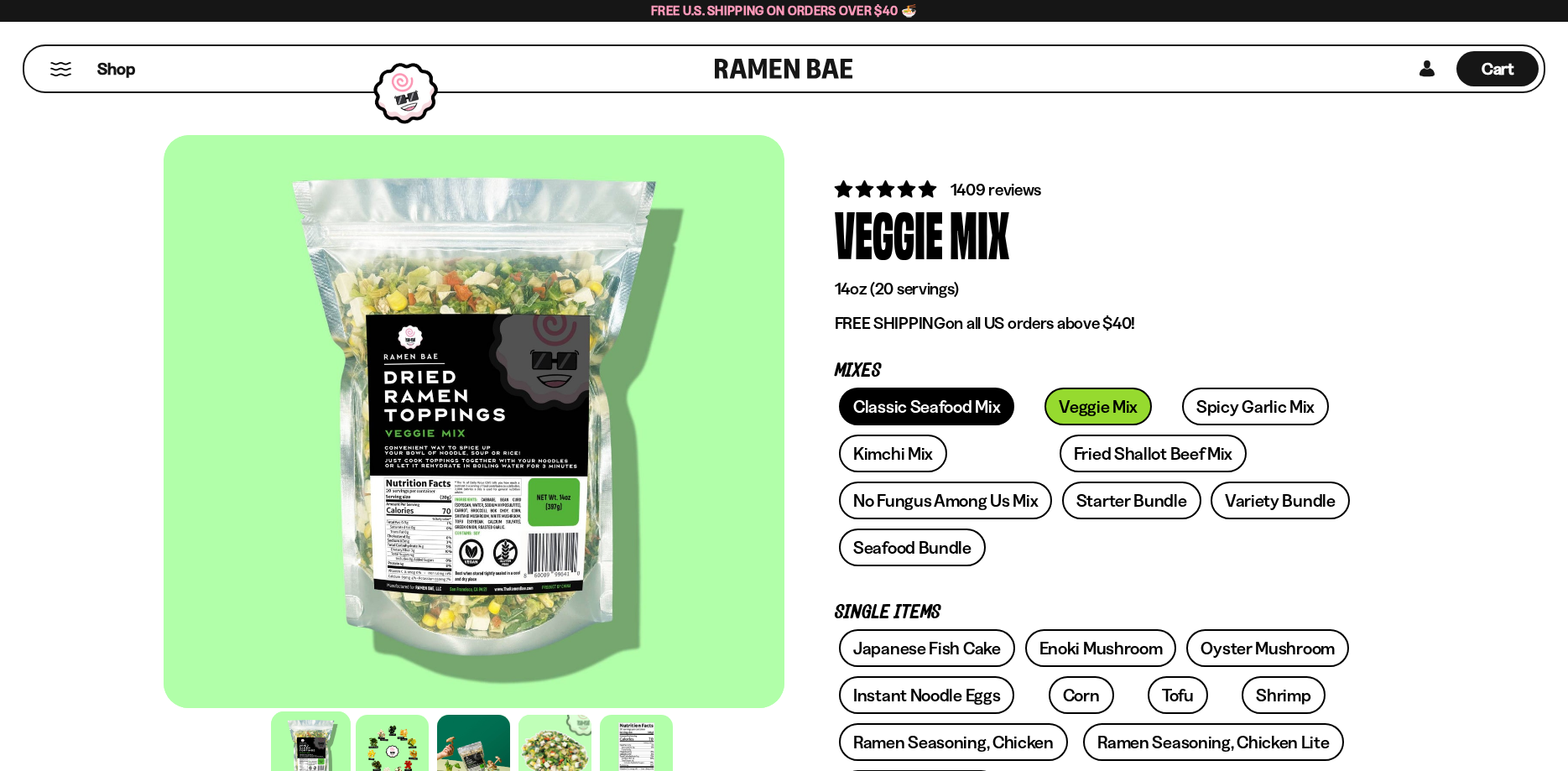
click at [962, 402] on link "Classic Seafood Mix" at bounding box center [926, 406] width 176 height 37
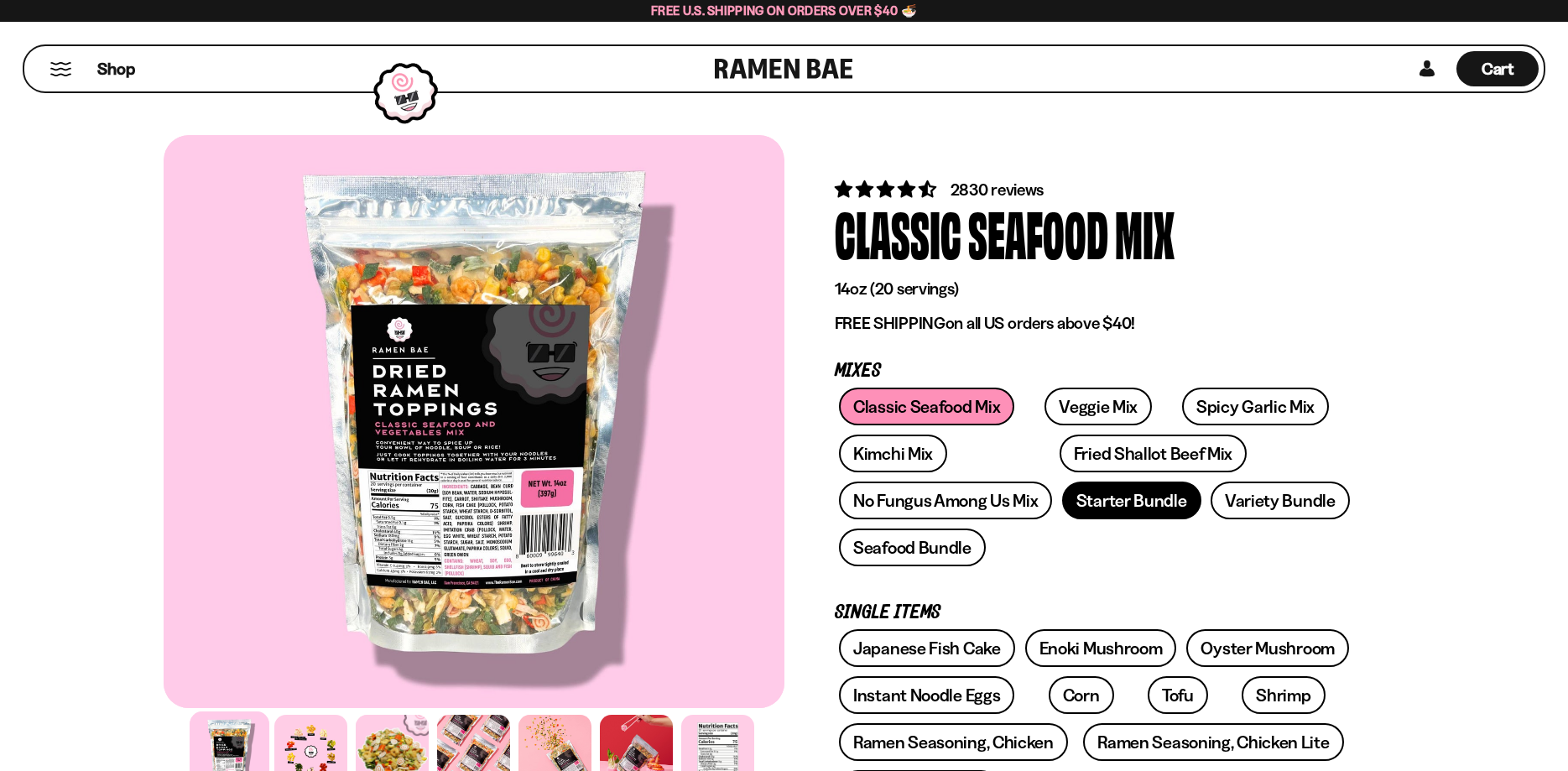
click at [1107, 506] on link "Starter Bundle" at bounding box center [1131, 500] width 139 height 37
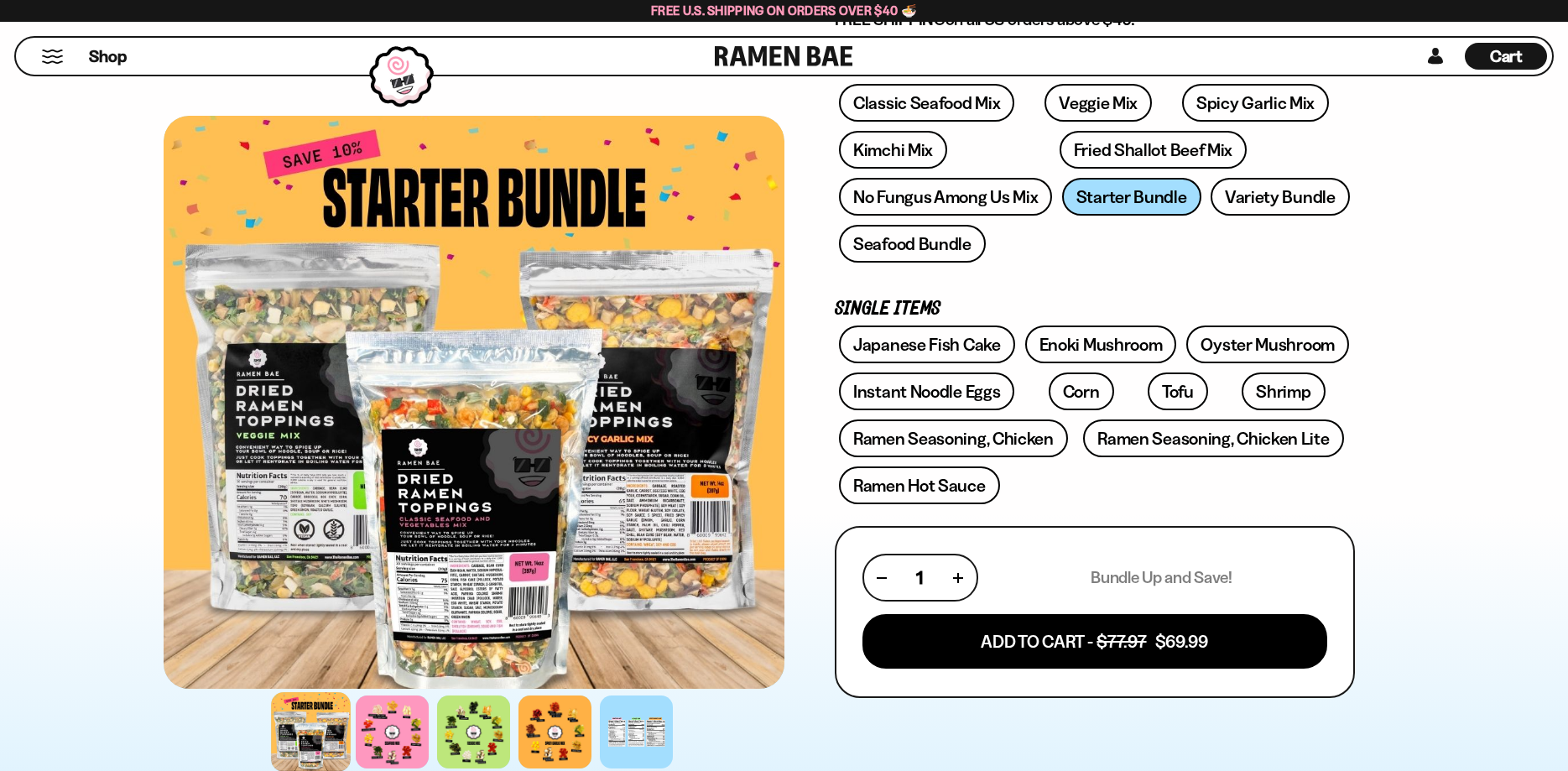
scroll to position [343, 0]
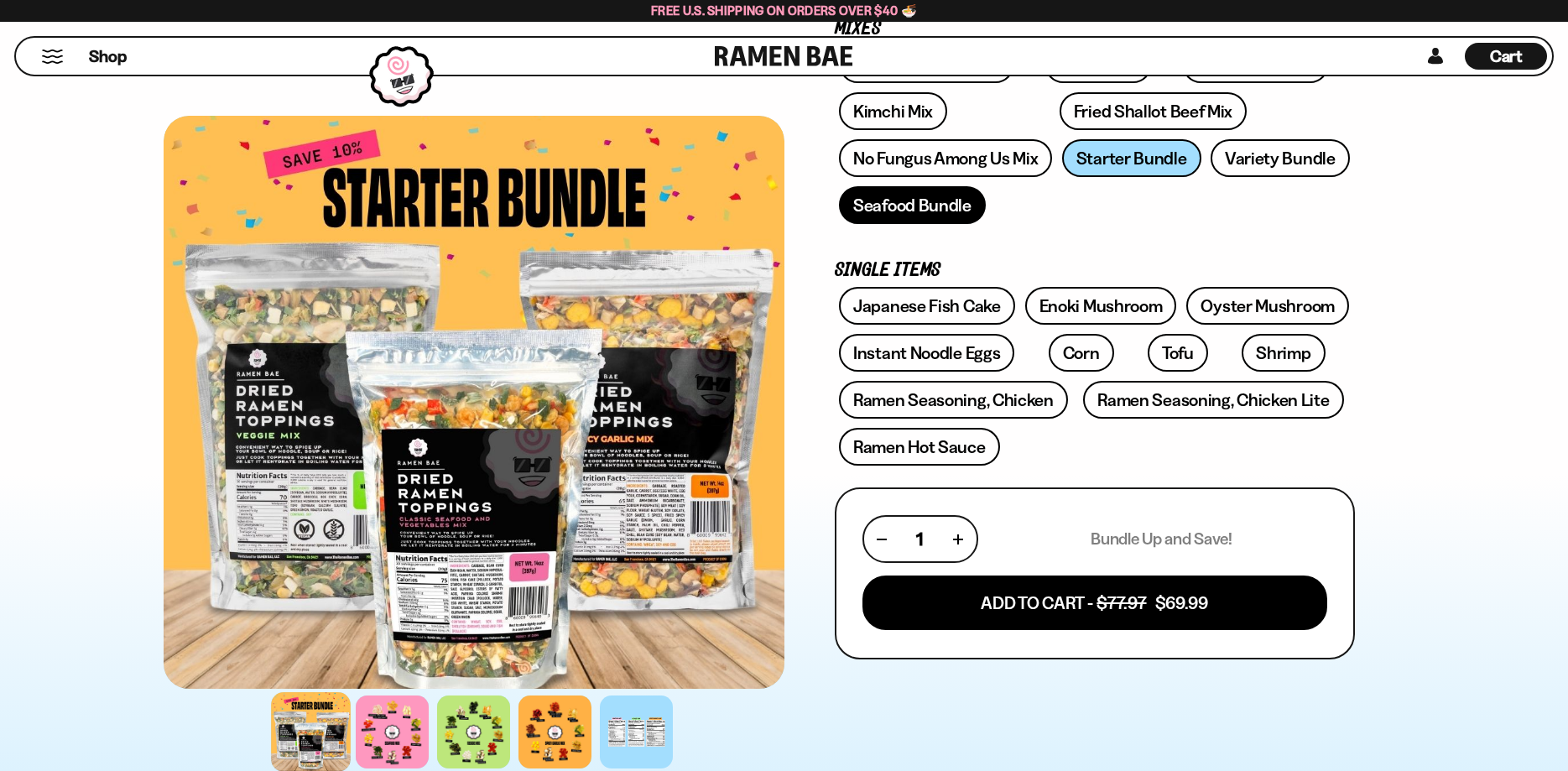
click at [907, 199] on link "Seafood Bundle" at bounding box center [912, 205] width 147 height 37
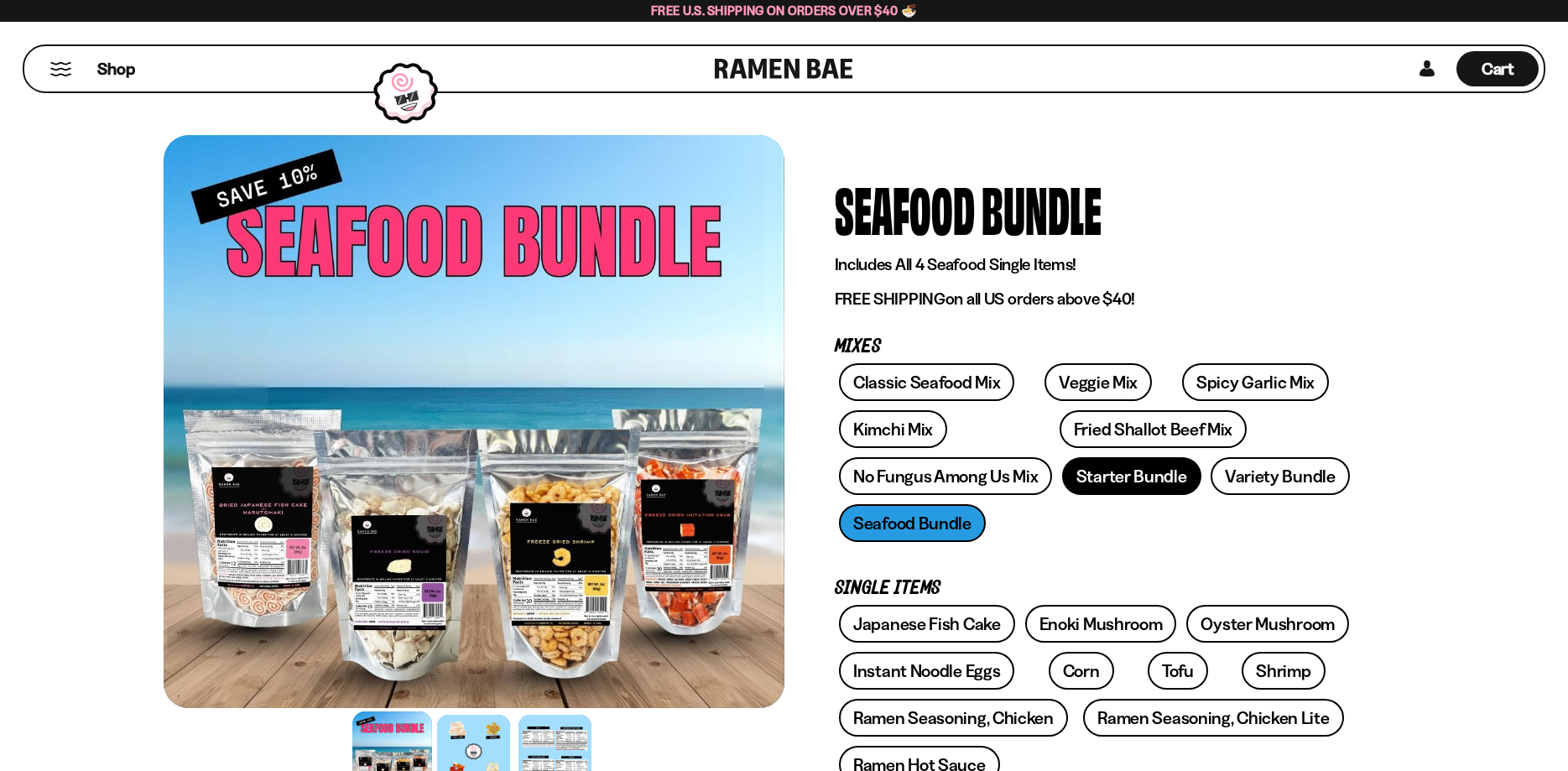
click at [1120, 476] on link "Starter Bundle" at bounding box center [1131, 475] width 139 height 37
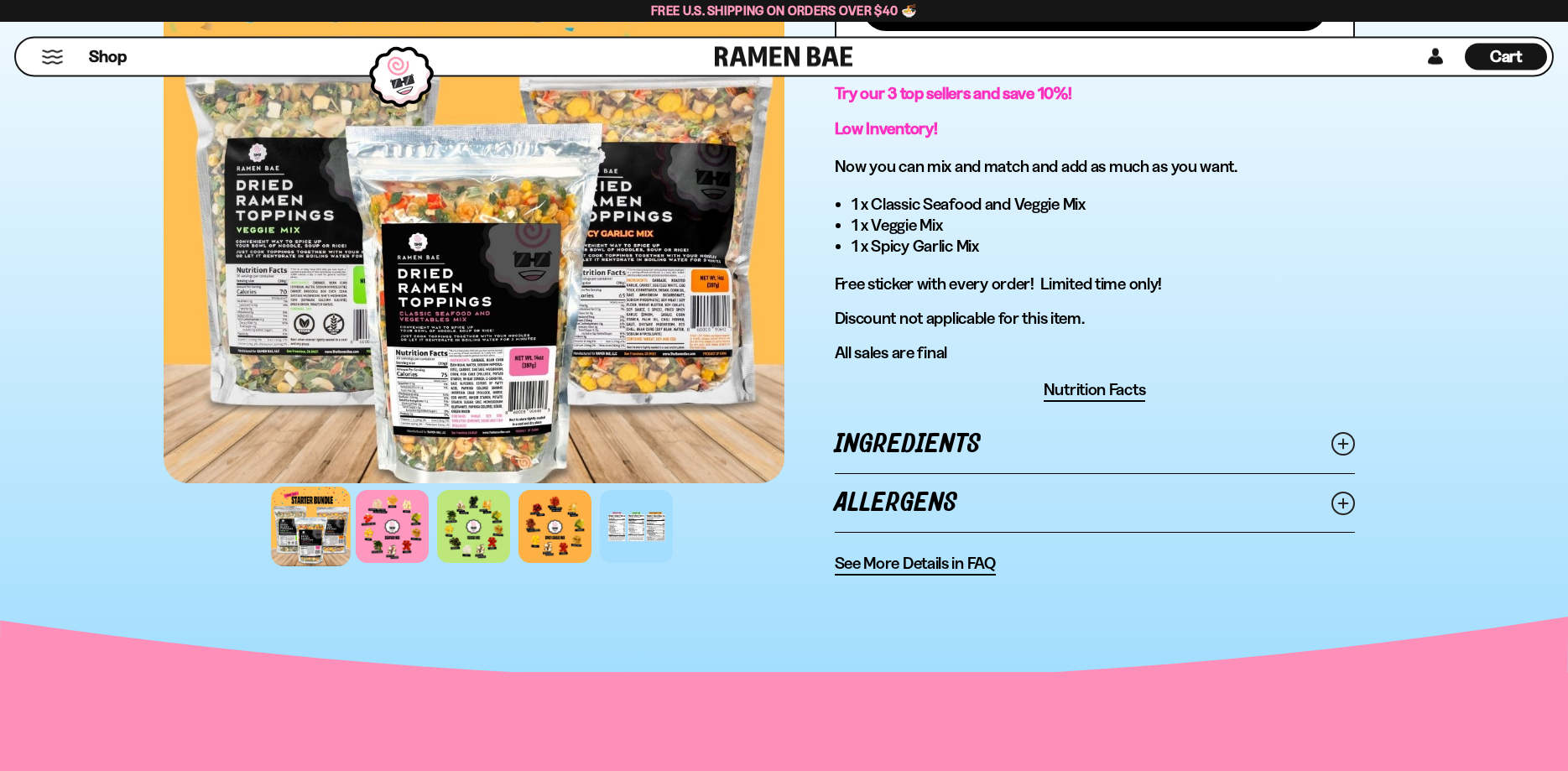
scroll to position [1027, 0]
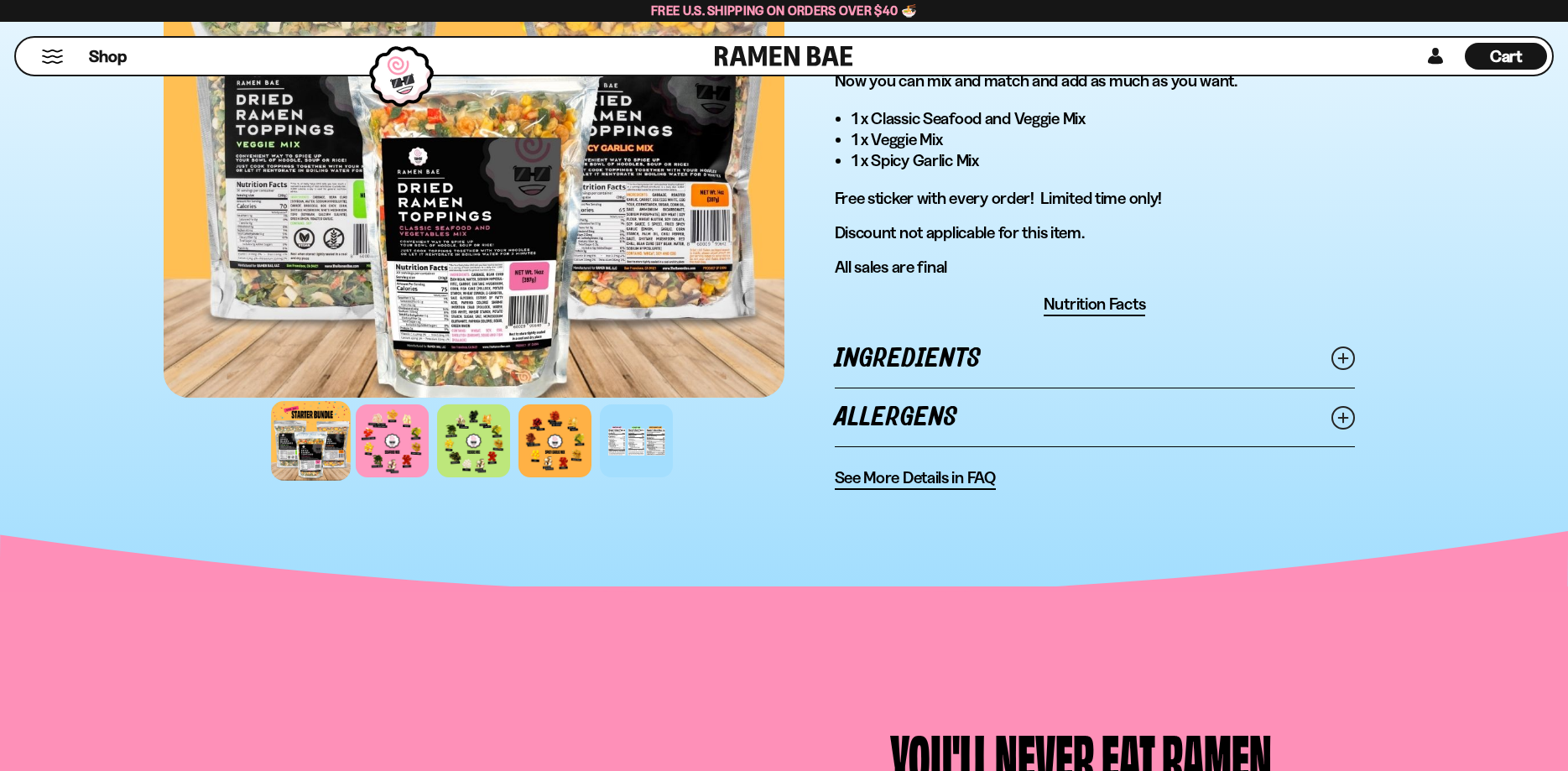
click at [923, 482] on span "See More Details in FAQ" at bounding box center [915, 478] width 161 height 21
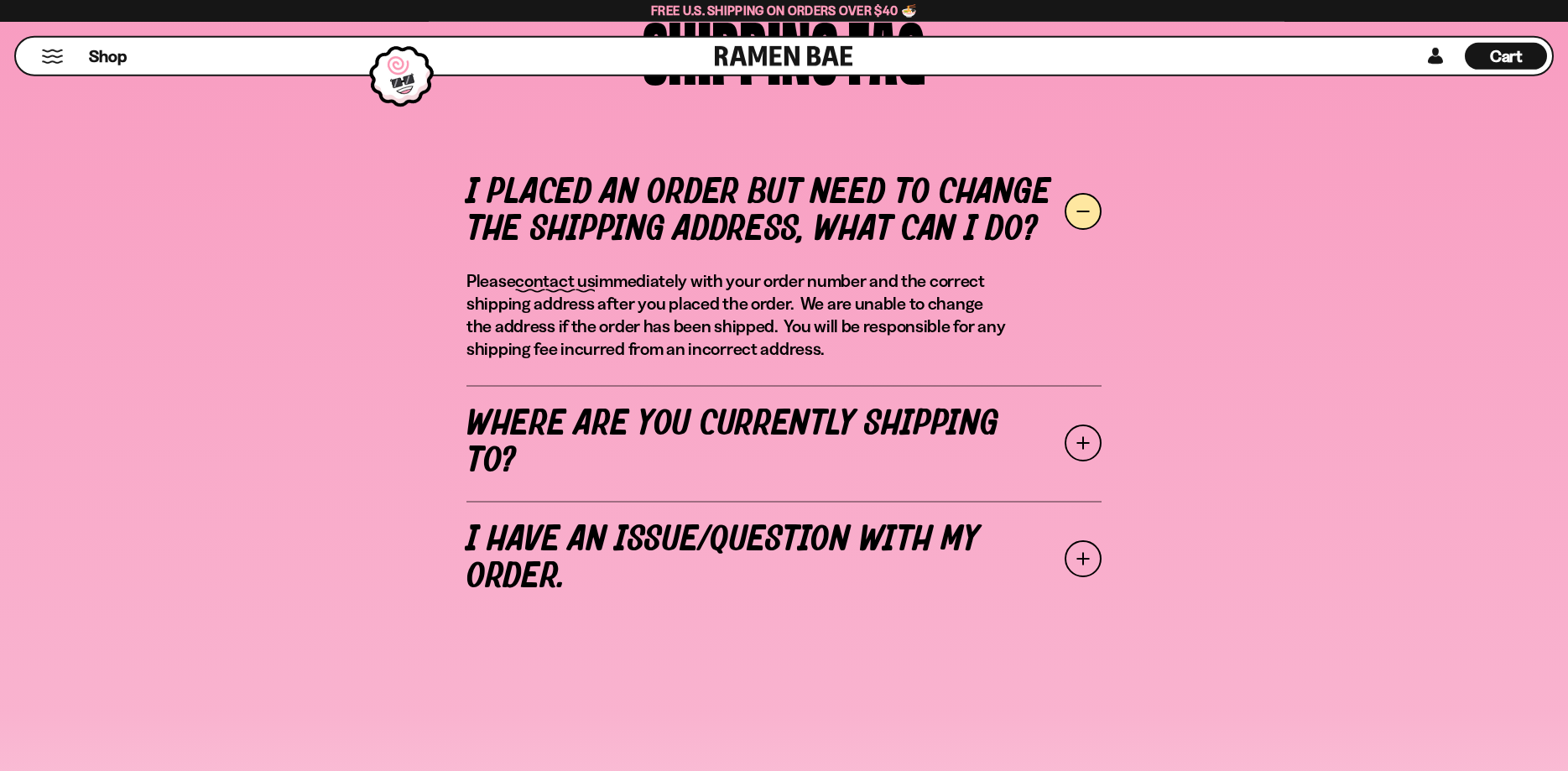
scroll to position [599, 0]
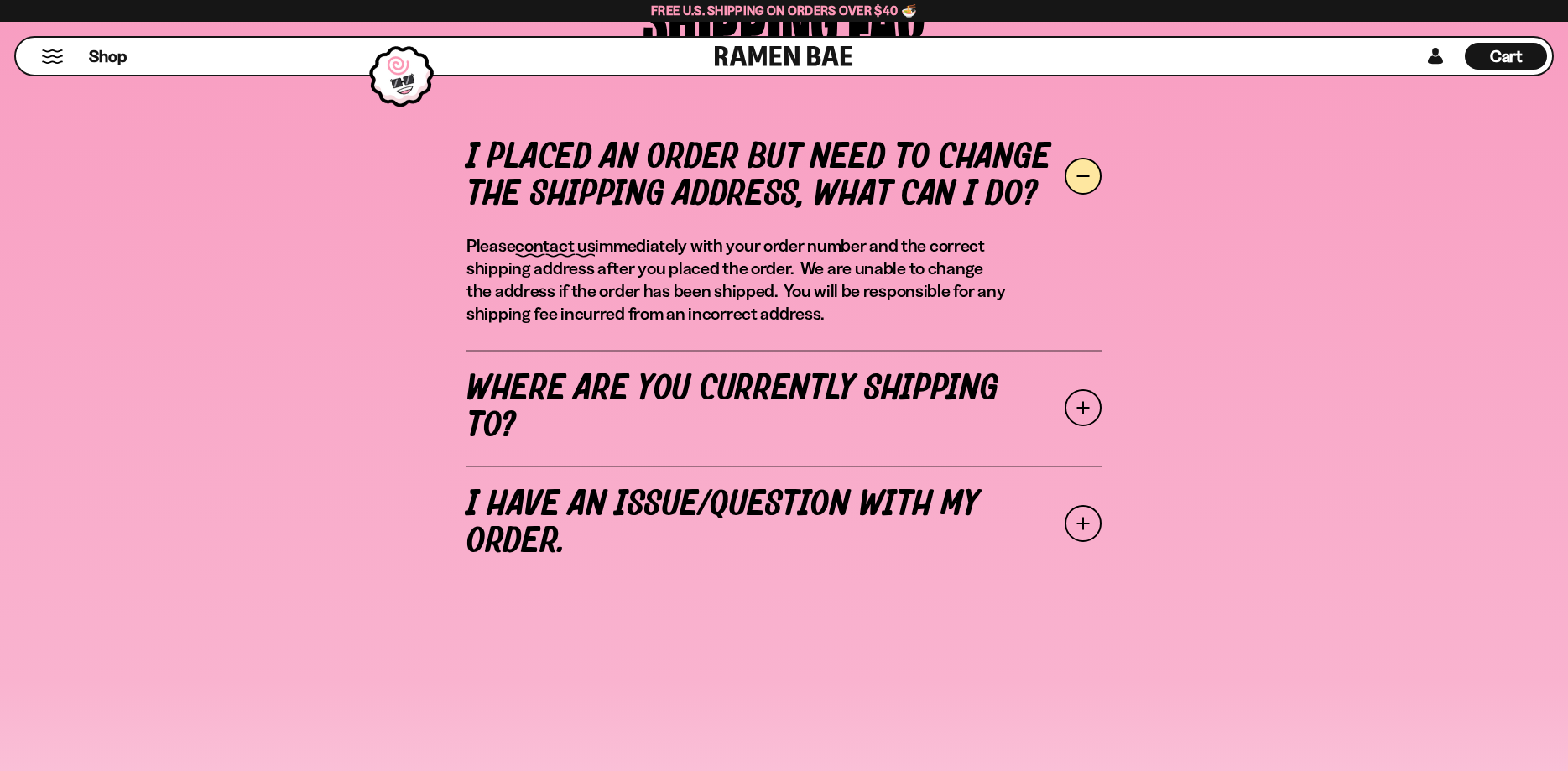
click at [772, 412] on link "Where are you currently shipping to?" at bounding box center [784, 407] width 635 height 116
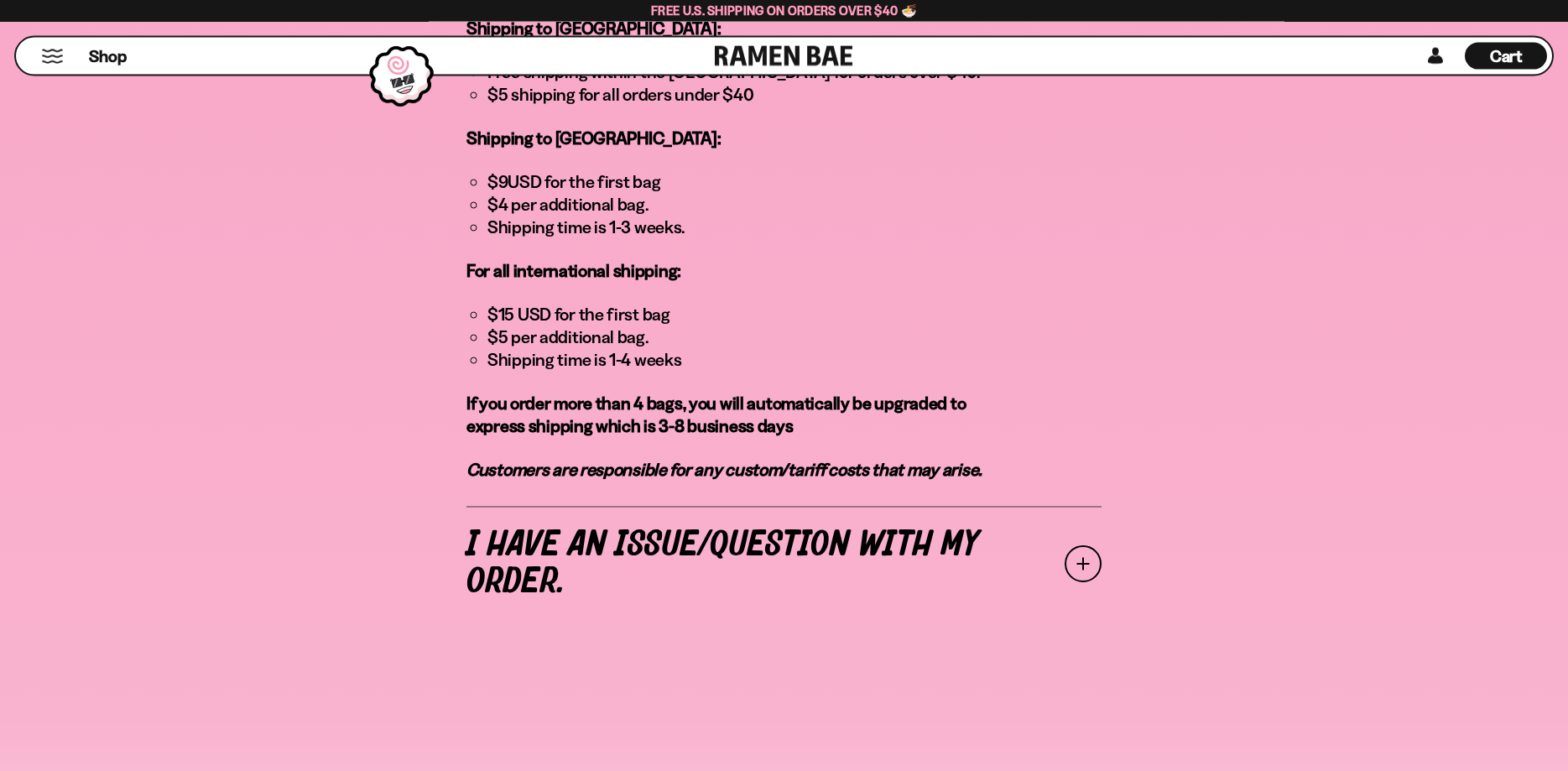
scroll to position [1456, 0]
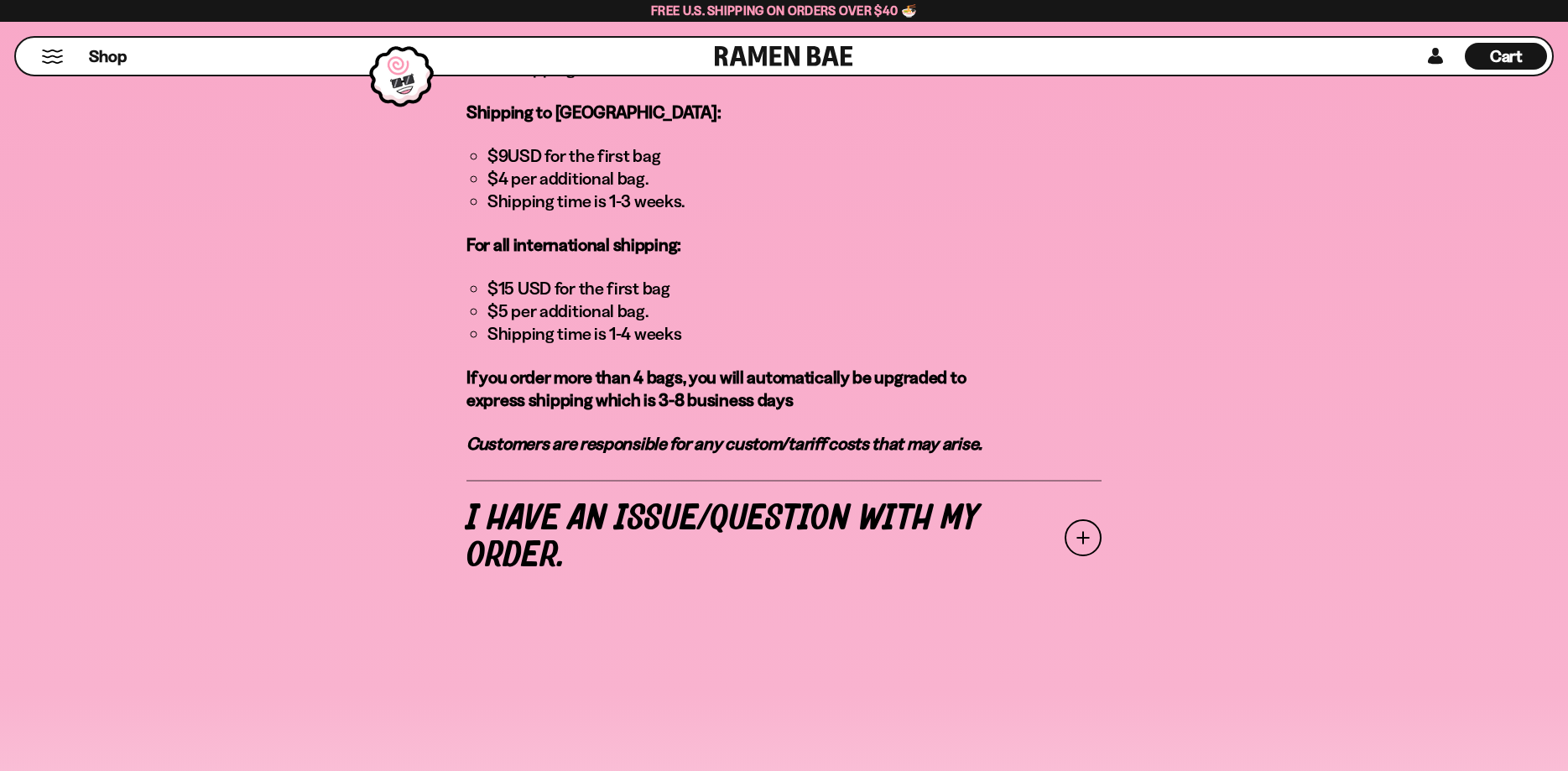
click at [730, 480] on link "I have an issue/question with my order." at bounding box center [784, 538] width 635 height 116
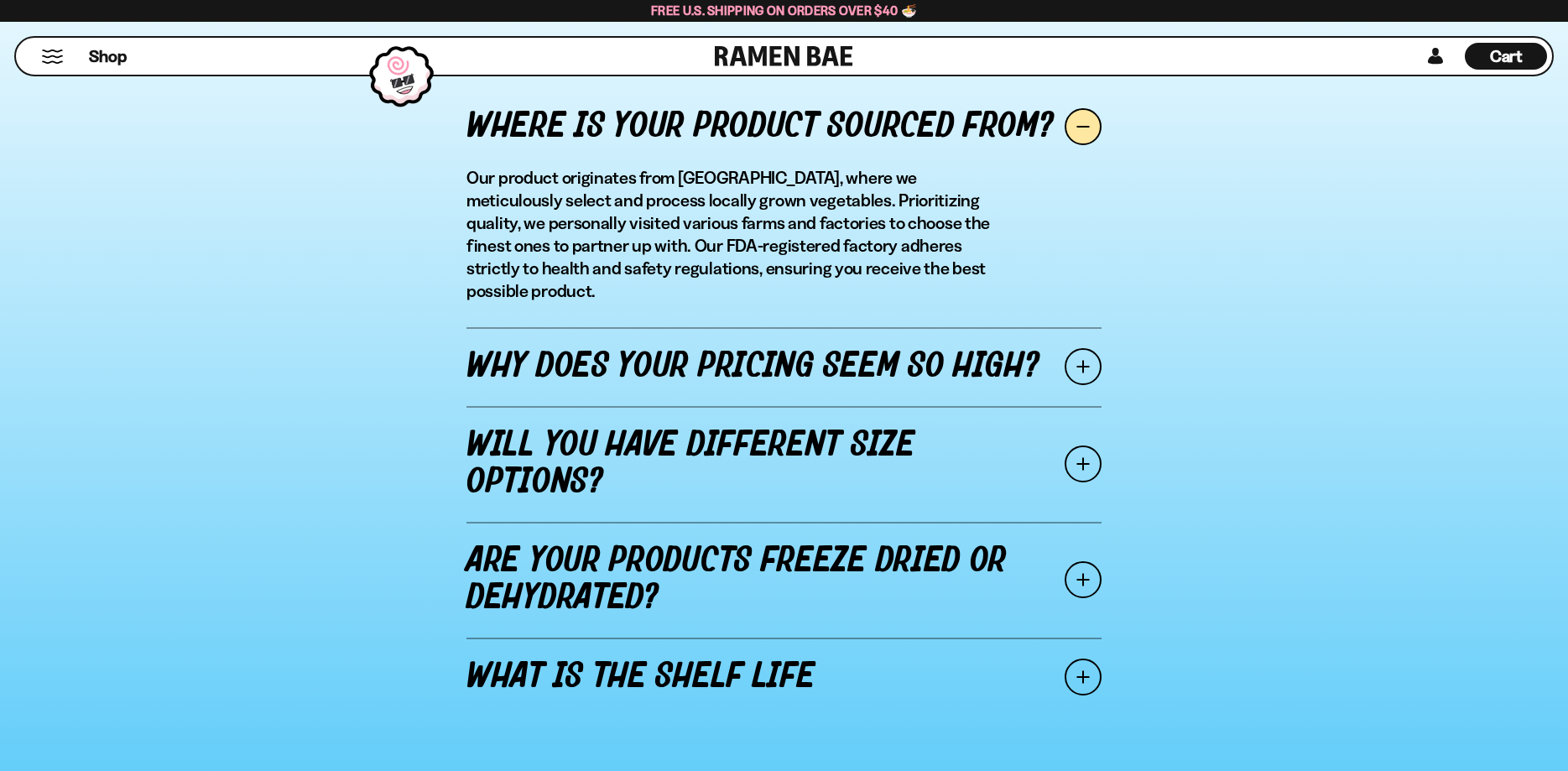
scroll to position [1909, 0]
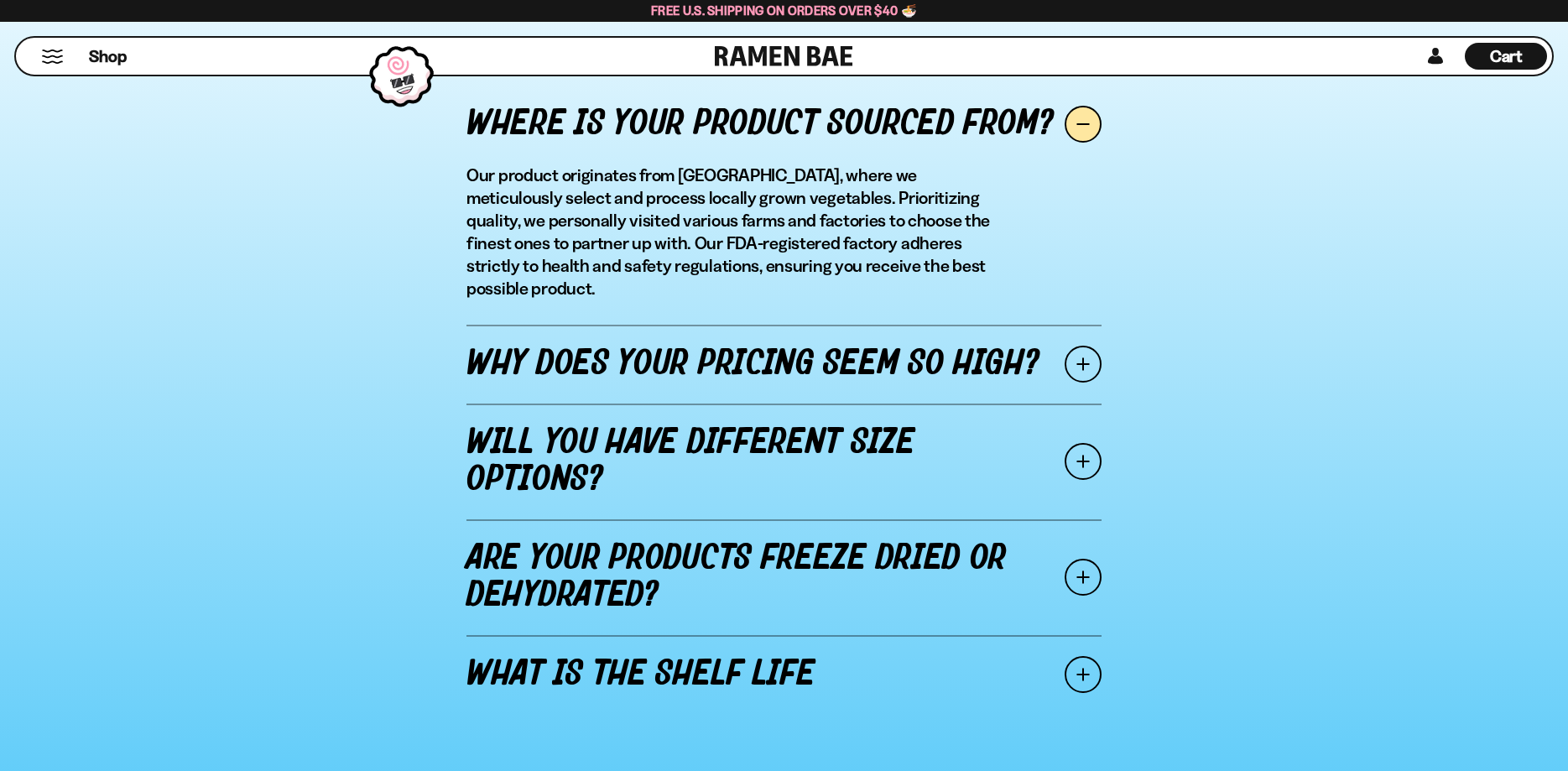
click at [753, 336] on link "Why does your pricing seem so high?" at bounding box center [784, 364] width 635 height 79
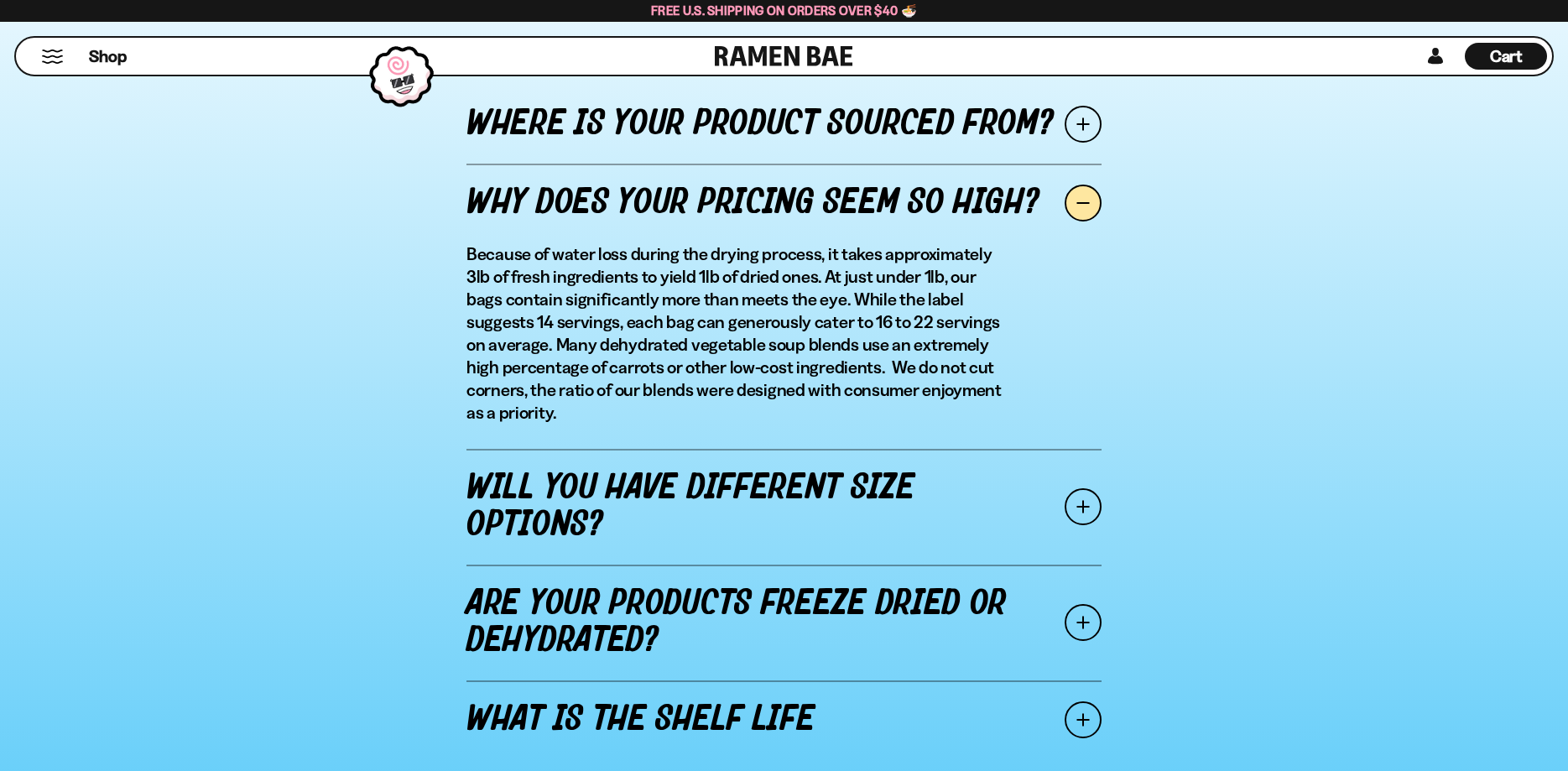
click at [721, 503] on link "Will you have different size options?" at bounding box center [784, 507] width 635 height 116
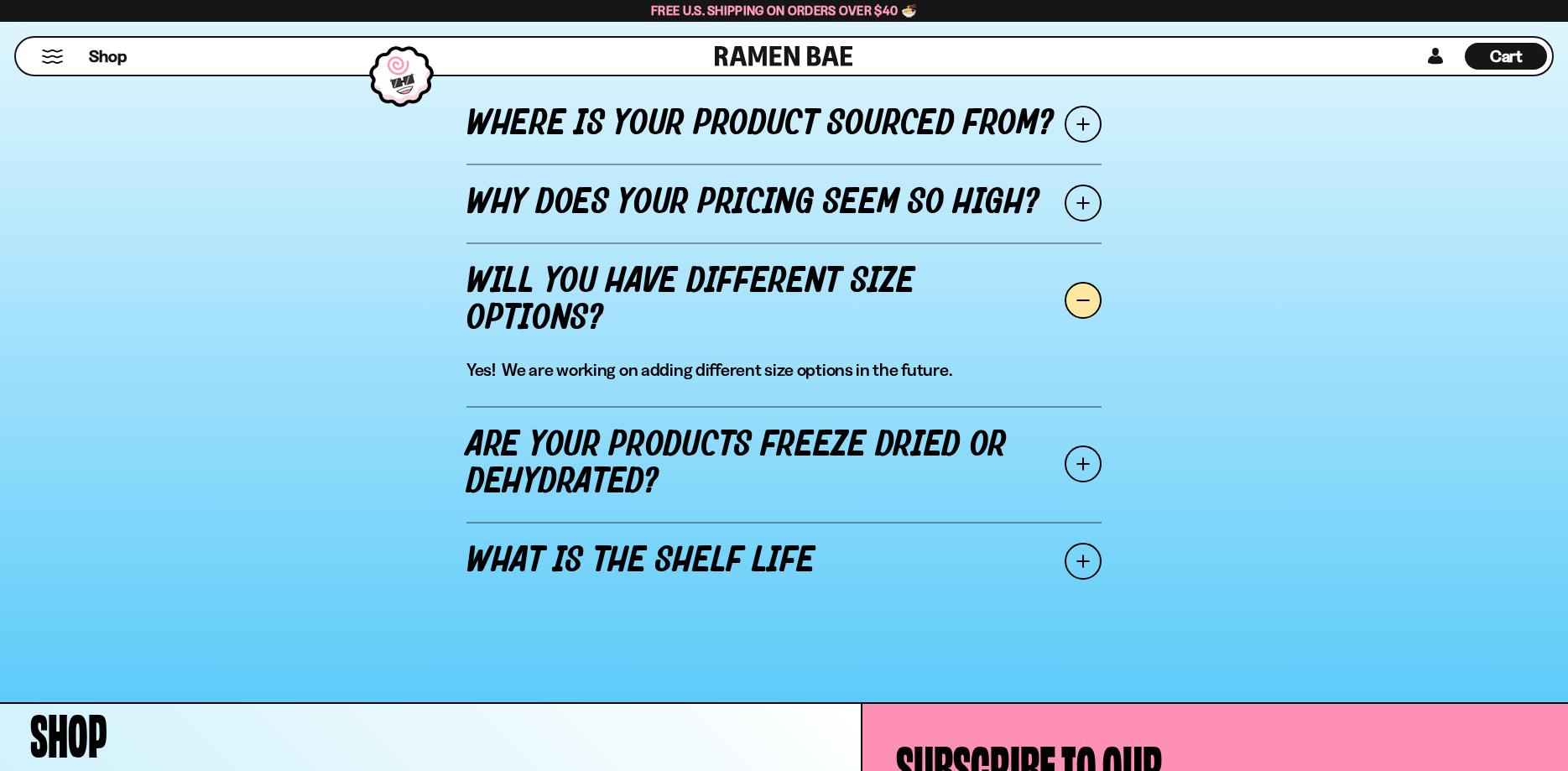
click at [721, 503] on link "Are your products freeze dried or dehydrated?" at bounding box center [784, 464] width 635 height 116
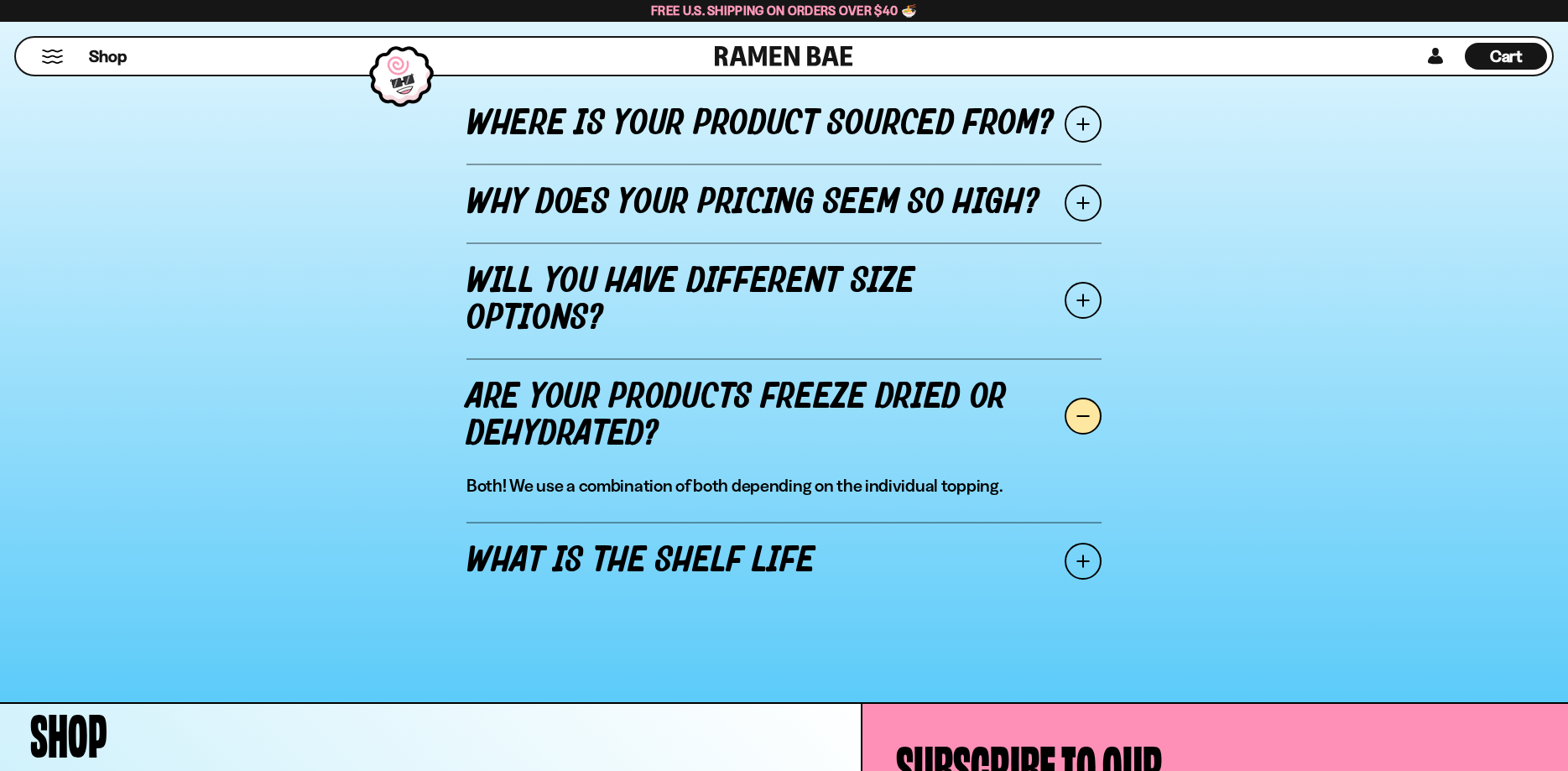
click at [711, 563] on link "What is the shelf life" at bounding box center [784, 562] width 635 height 79
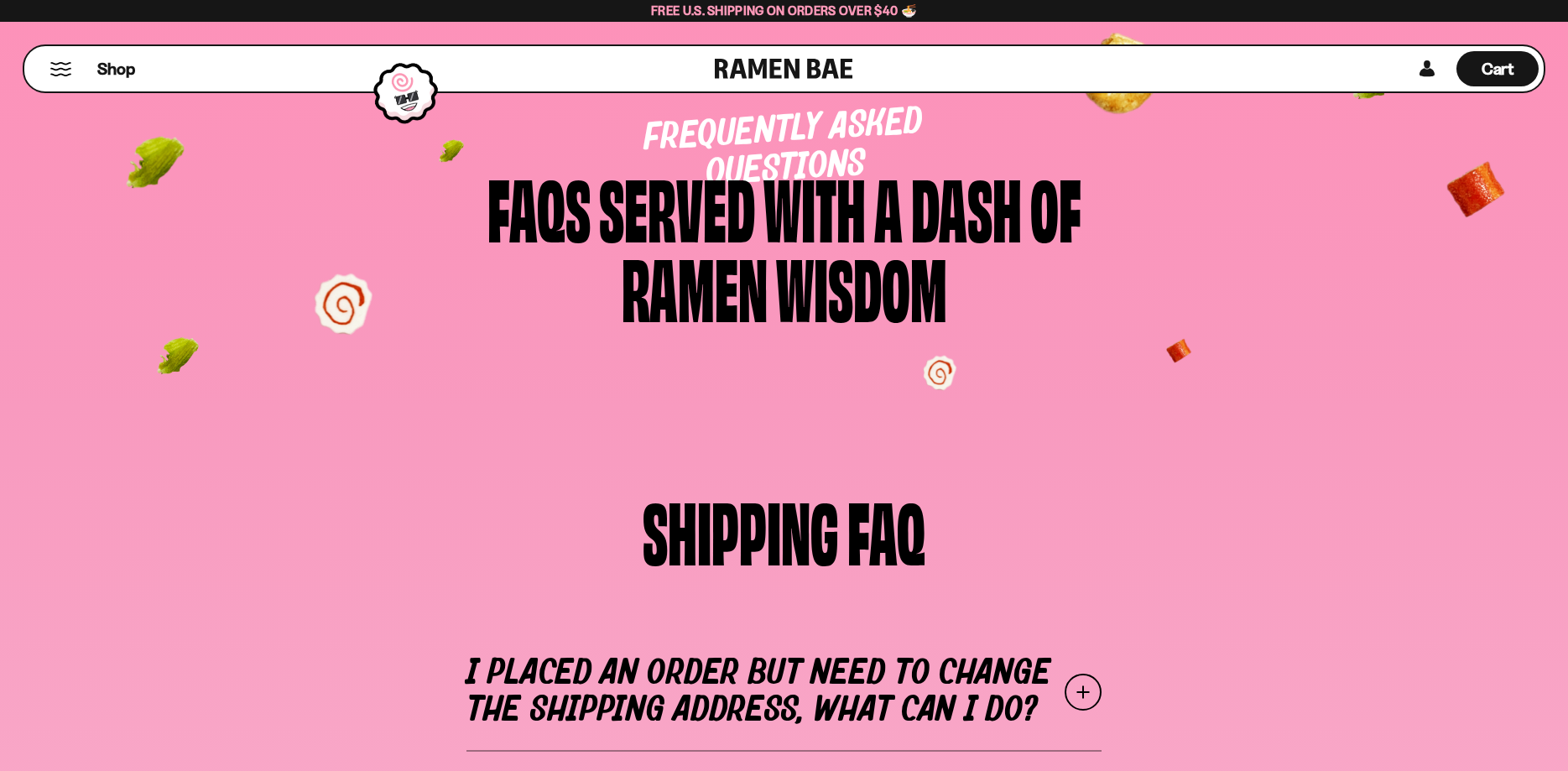
scroll to position [0, 0]
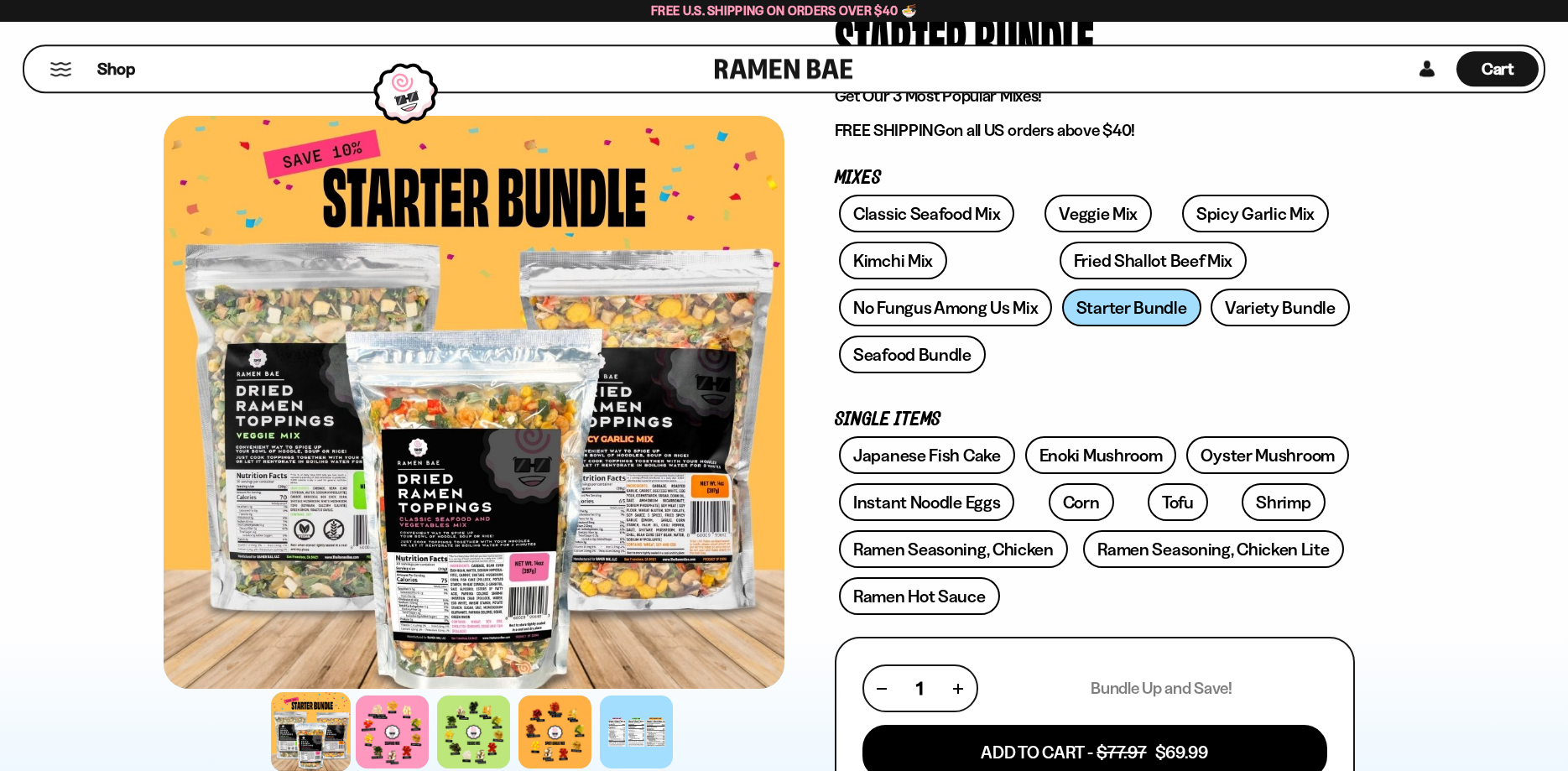
scroll to position [256, 0]
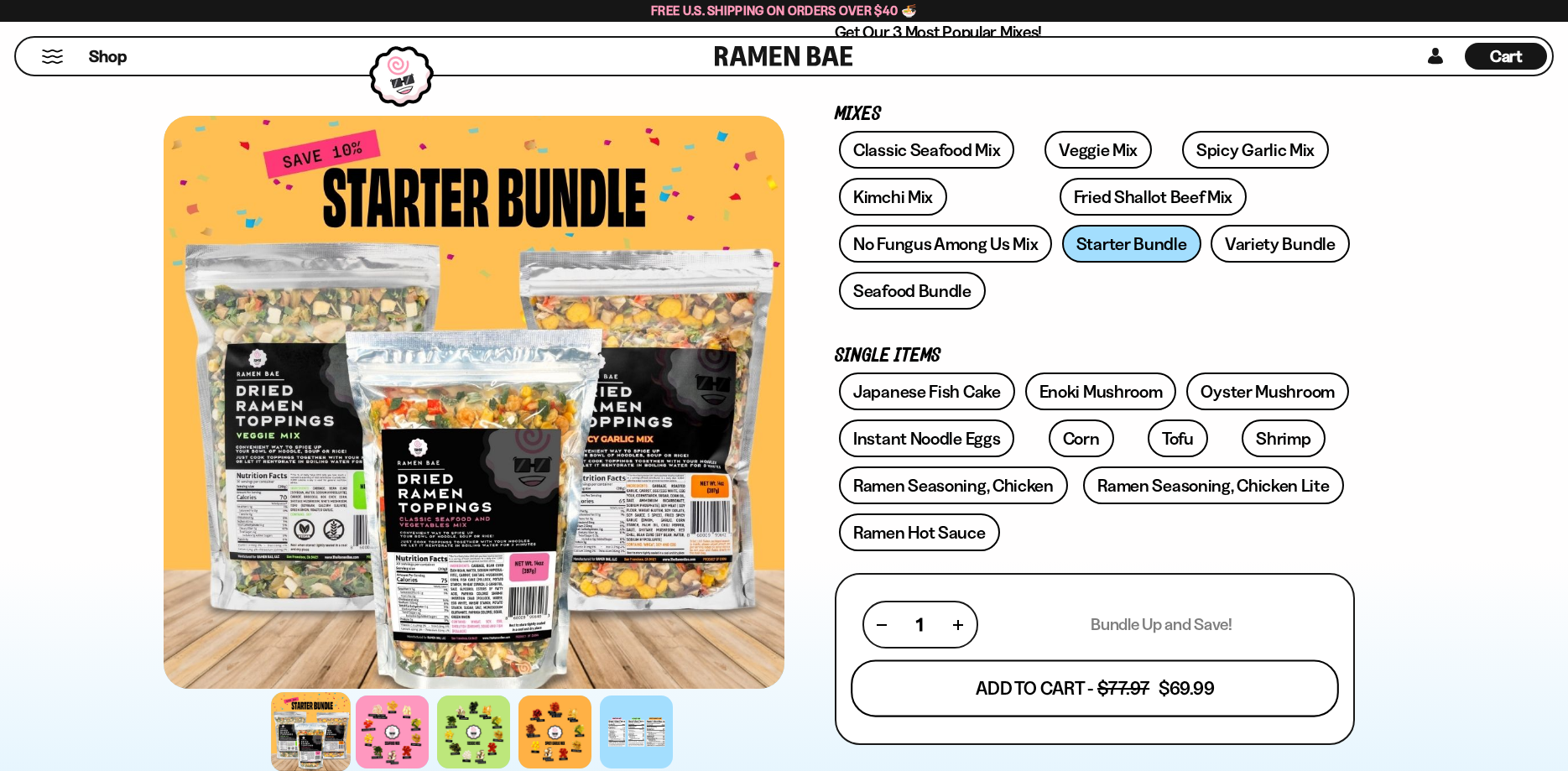
click at [1102, 697] on button "Add To Cart - $77.97 $69.99" at bounding box center [1094, 688] width 488 height 57
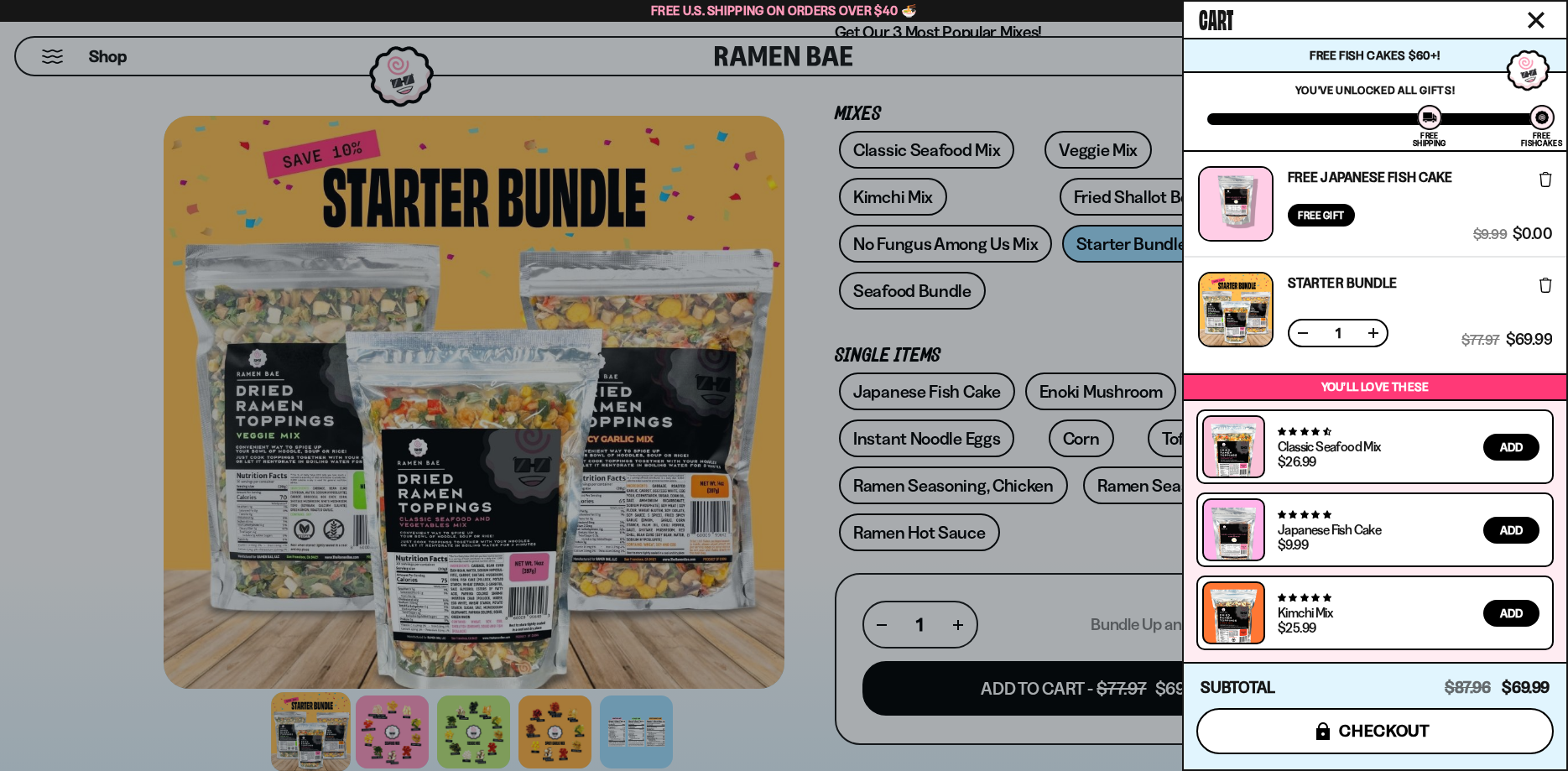
click at [1386, 729] on span "checkout" at bounding box center [1384, 731] width 91 height 18
